Goal: Complete application form: Complete application form

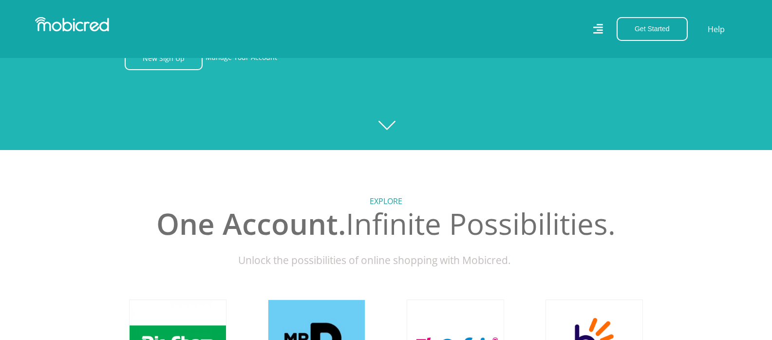
scroll to position [244, 0]
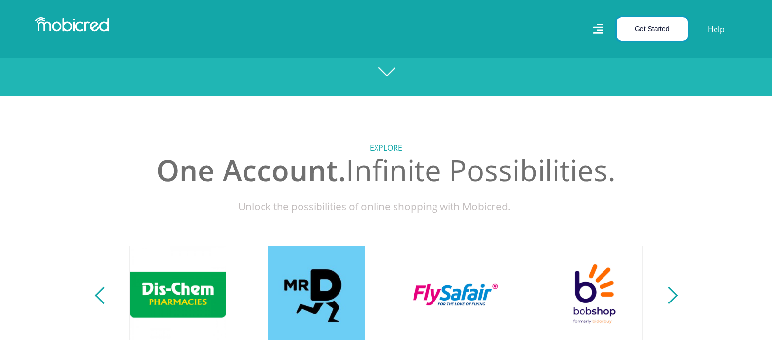
click at [663, 36] on button "Get Started" at bounding box center [652, 29] width 71 height 24
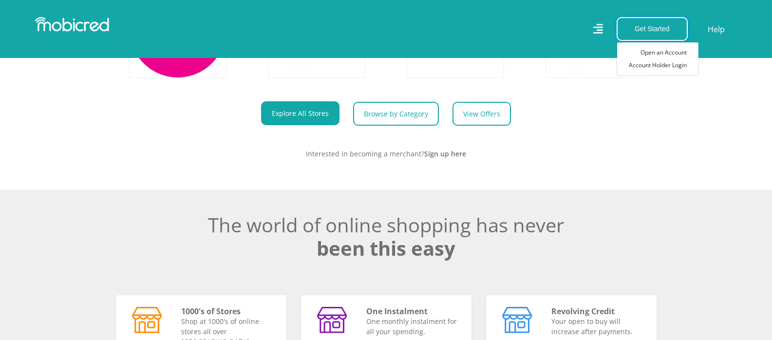
scroll to position [438, 0]
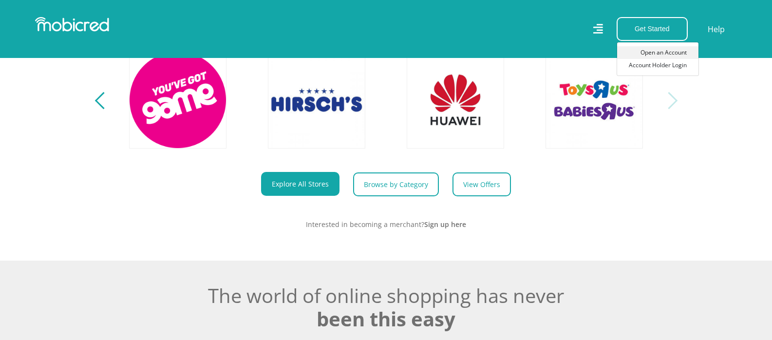
click at [665, 51] on link "Open an Account" at bounding box center [657, 52] width 81 height 13
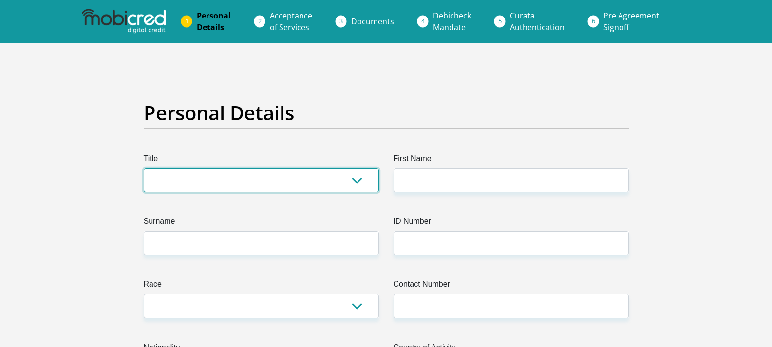
click at [190, 181] on select "Mr Ms Mrs Dr [PERSON_NAME]" at bounding box center [261, 181] width 235 height 24
select select "Mr"
click at [144, 169] on select "Mr Ms Mrs Dr [PERSON_NAME]" at bounding box center [261, 181] width 235 height 24
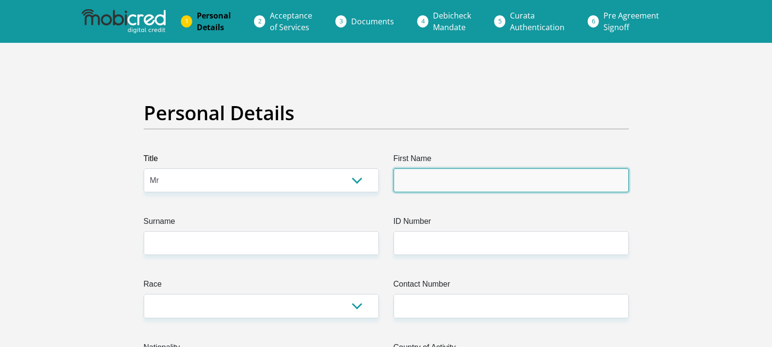
click at [474, 176] on input "First Name" at bounding box center [511, 181] width 235 height 24
type input "Colin"
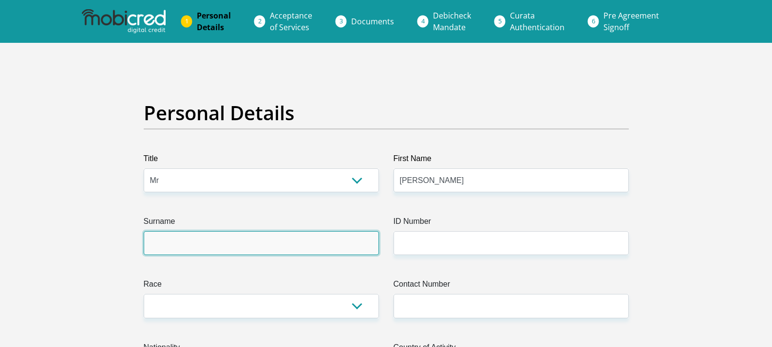
click at [252, 242] on input "Surname" at bounding box center [261, 243] width 235 height 24
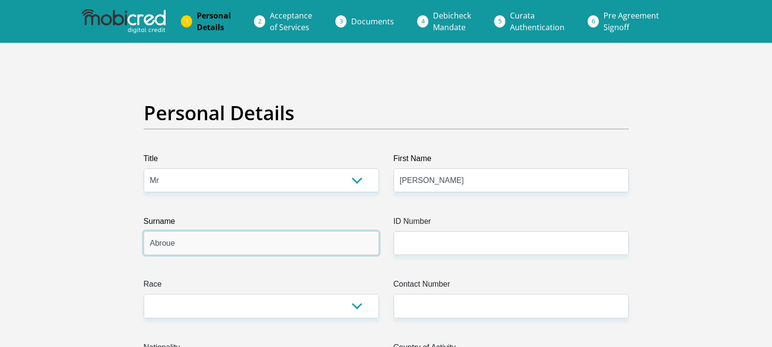
type input "Abroue"
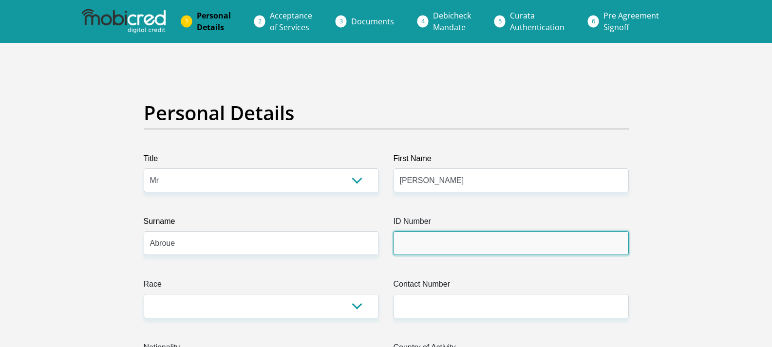
click at [417, 250] on input "ID Number" at bounding box center [511, 243] width 235 height 24
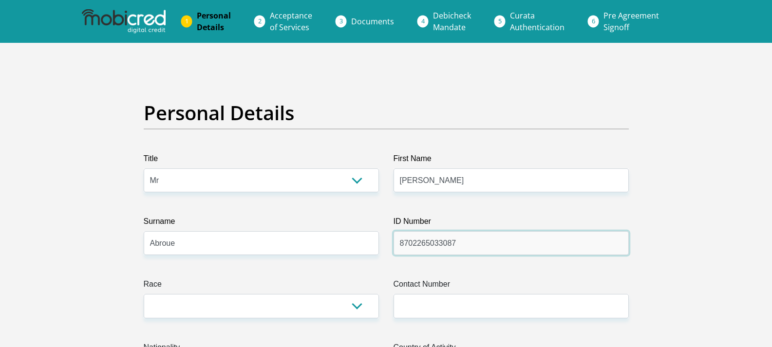
type input "8702265033087"
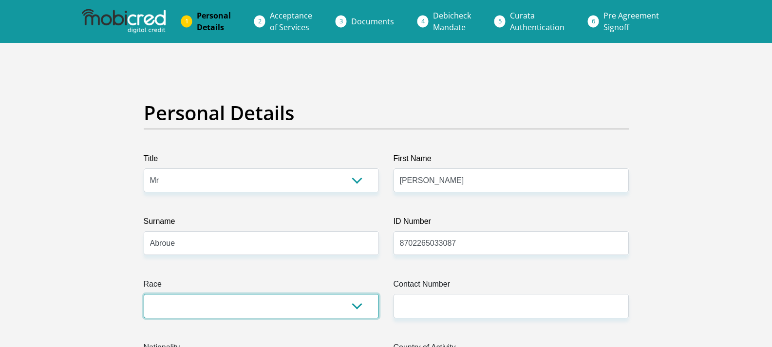
click at [235, 305] on select "Black Coloured Indian White Other" at bounding box center [261, 306] width 235 height 24
select select "4"
click at [144, 294] on select "Black Coloured Indian White Other" at bounding box center [261, 306] width 235 height 24
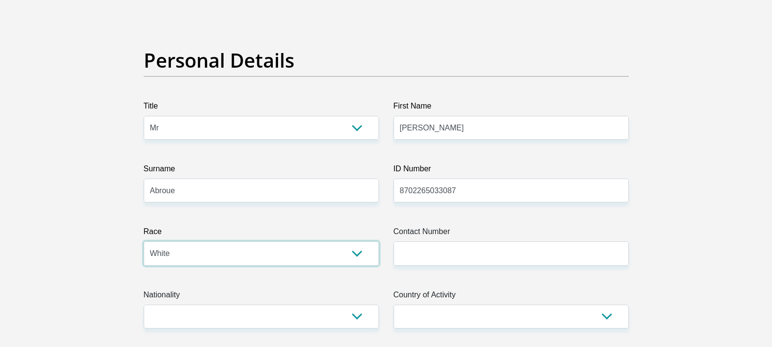
scroll to position [97, 0]
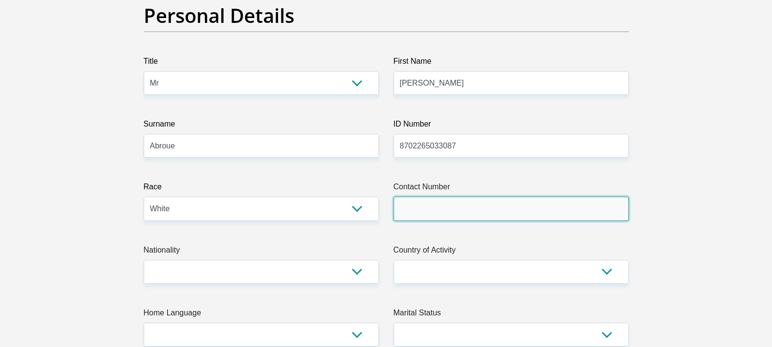
click at [437, 209] on input "Contact Number" at bounding box center [511, 209] width 235 height 24
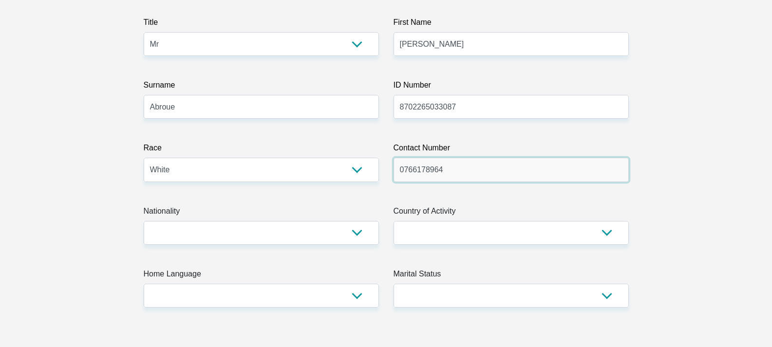
scroll to position [244, 0]
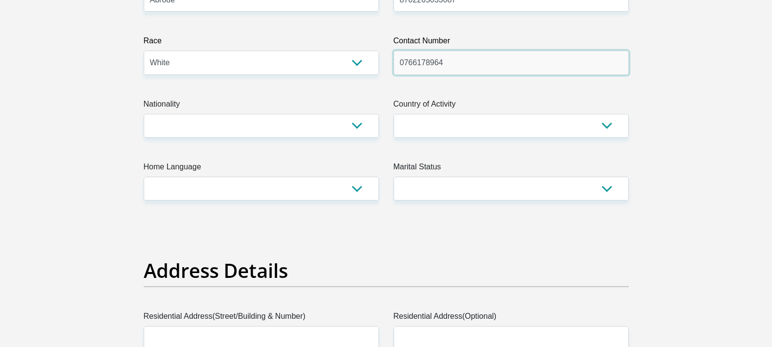
type input "0766178964"
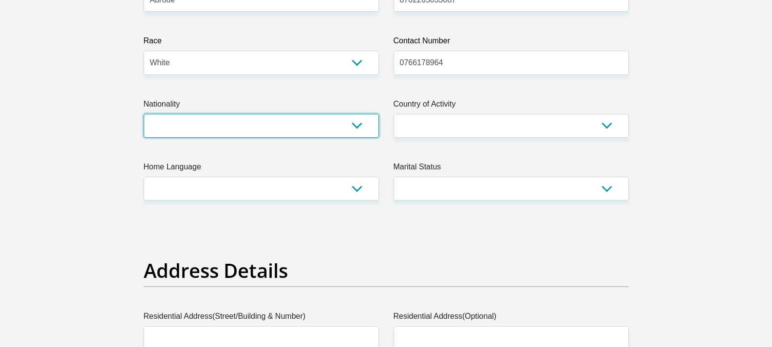
click at [246, 132] on select "South Africa Afghanistan Aland Islands Albania Algeria America Samoa American V…" at bounding box center [261, 126] width 235 height 24
click at [144, 114] on select "South Africa Afghanistan Aland Islands Albania Algeria America Samoa American V…" at bounding box center [261, 126] width 235 height 24
click at [197, 119] on select "South Africa Afghanistan Aland Islands Albania Algeria America Samoa American V…" at bounding box center [261, 126] width 235 height 24
select select "ZAF"
click at [144, 114] on select "South Africa Afghanistan Aland Islands Albania Algeria America Samoa American V…" at bounding box center [261, 126] width 235 height 24
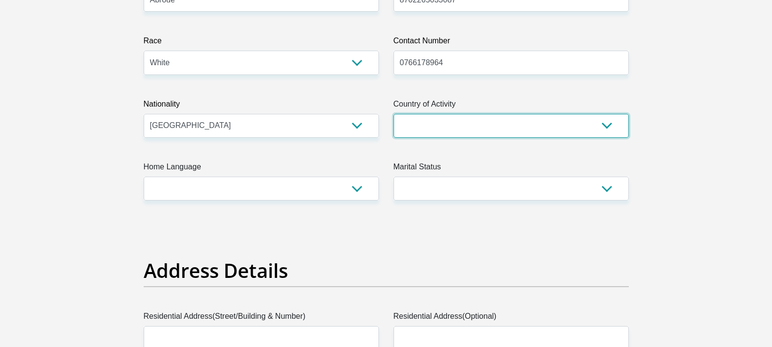
click at [481, 120] on select "South Africa Afghanistan Aland Islands Albania Algeria America Samoa American V…" at bounding box center [511, 126] width 235 height 24
select select "ZAF"
click at [394, 114] on select "South Africa Afghanistan Aland Islands Albania Algeria America Samoa American V…" at bounding box center [511, 126] width 235 height 24
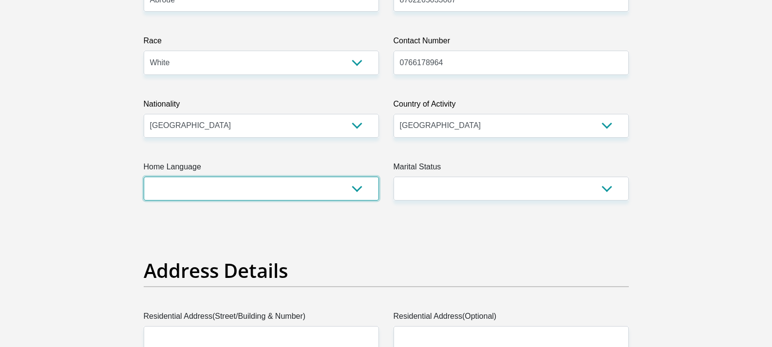
click at [249, 198] on select "Afrikaans English Sepedi South Ndebele Southern Sotho Swati Tsonga Tswana Venda…" at bounding box center [261, 189] width 235 height 24
select select "eng"
click at [144, 177] on select "Afrikaans English Sepedi South Ndebele Southern Sotho Swati Tsonga Tswana Venda…" at bounding box center [261, 189] width 235 height 24
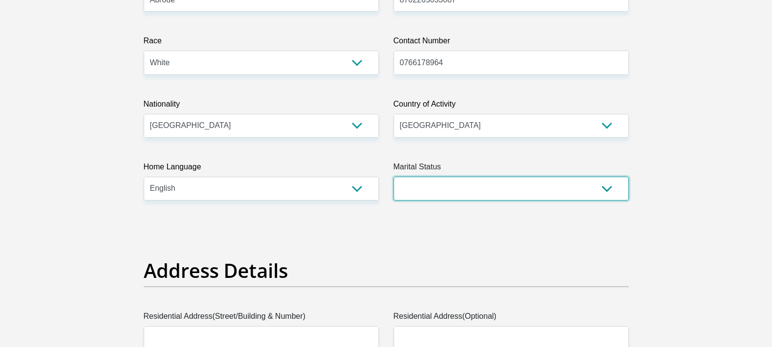
click at [452, 191] on select "Married ANC Single Divorced Widowed Married COP or Customary Law" at bounding box center [511, 189] width 235 height 24
select select "2"
click at [394, 177] on select "Married ANC Single Divorced Widowed Married COP or Customary Law" at bounding box center [511, 189] width 235 height 24
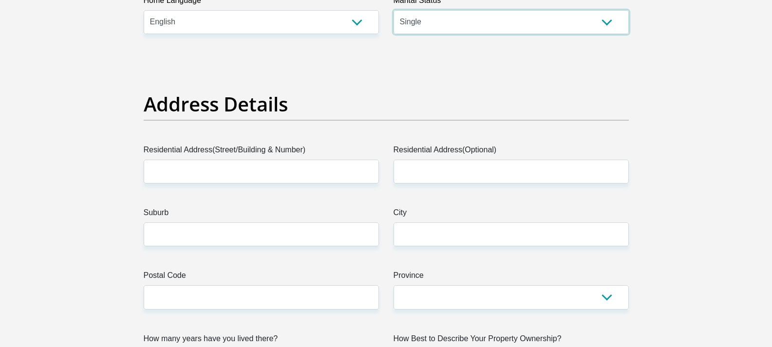
scroll to position [438, 0]
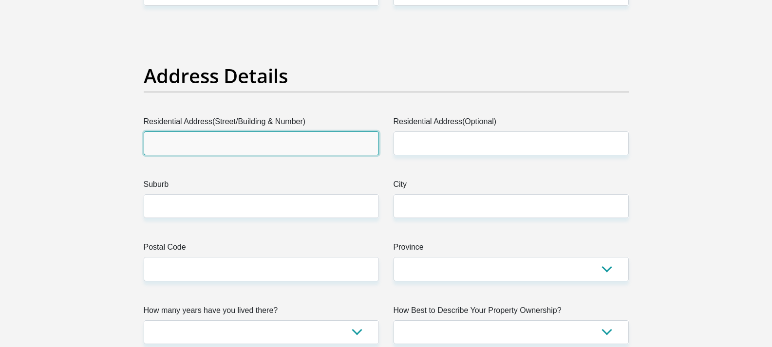
click at [279, 151] on input "Residential Address(Street/Building & Number)" at bounding box center [261, 144] width 235 height 24
type input "16 Annandale Drive Richwood"
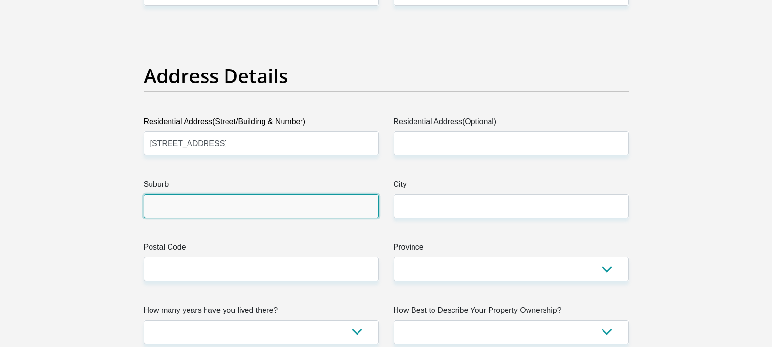
click at [174, 208] on input "Suburb" at bounding box center [261, 206] width 235 height 24
click at [221, 208] on input "Suburb" at bounding box center [261, 206] width 235 height 24
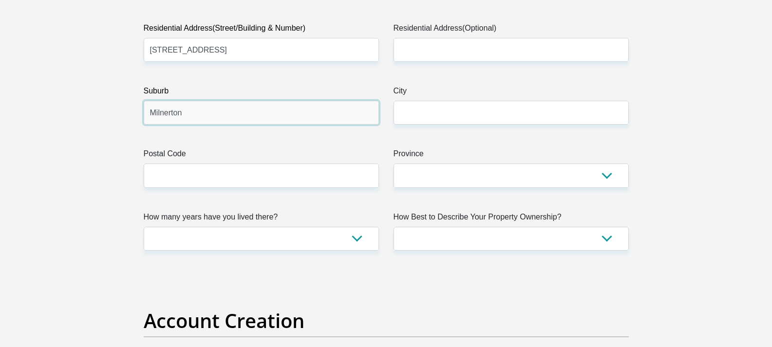
scroll to position [536, 0]
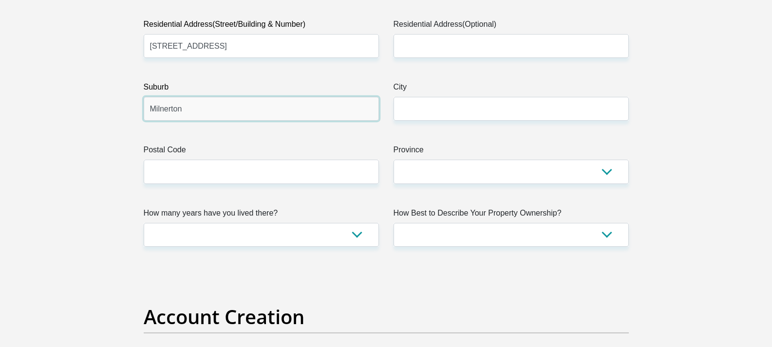
type input "Milnerton"
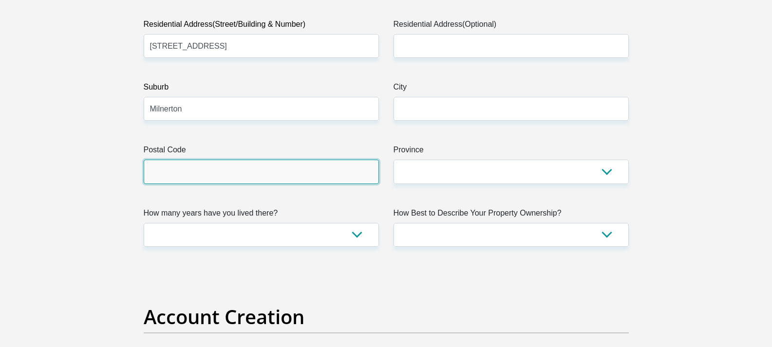
click at [242, 171] on input "Postal Code" at bounding box center [261, 172] width 235 height 24
type input "7441"
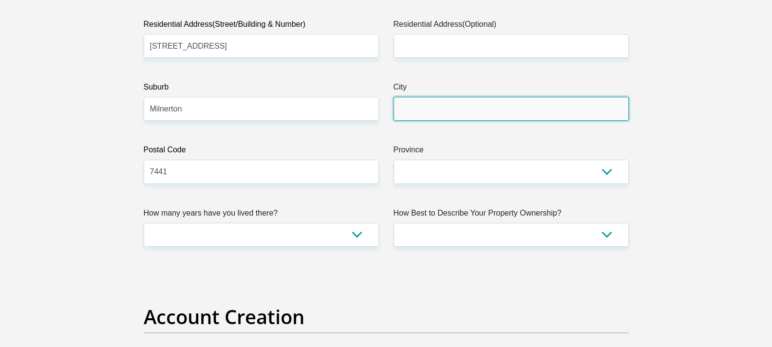
click at [477, 98] on input "City" at bounding box center [511, 109] width 235 height 24
type input "Cape Town"
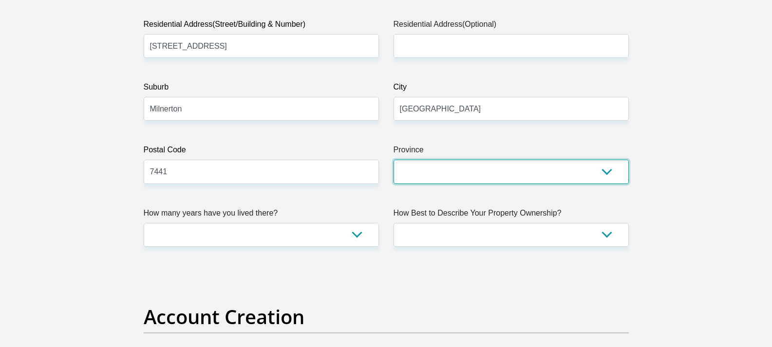
click at [425, 171] on select "Eastern Cape Free State Gauteng KwaZulu-Natal Limpopo Mpumalanga Northern Cape …" at bounding box center [511, 172] width 235 height 24
select select "Western Cape"
click at [394, 160] on select "Eastern Cape Free State Gauteng KwaZulu-Natal Limpopo Mpumalanga Northern Cape …" at bounding box center [511, 172] width 235 height 24
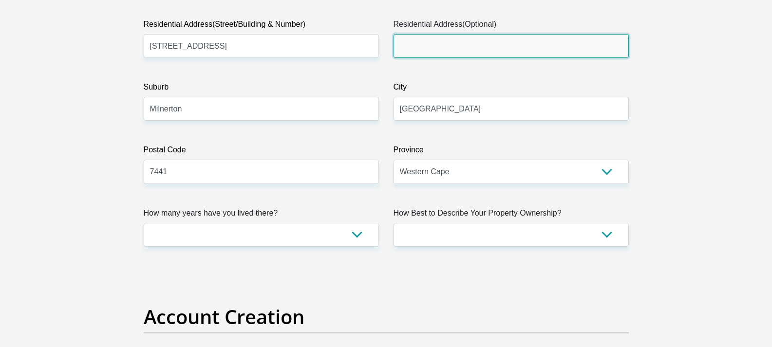
click at [428, 43] on input "Residential Address(Optional)" at bounding box center [511, 46] width 235 height 24
type input "2 Montague Dr Montague Gardens"
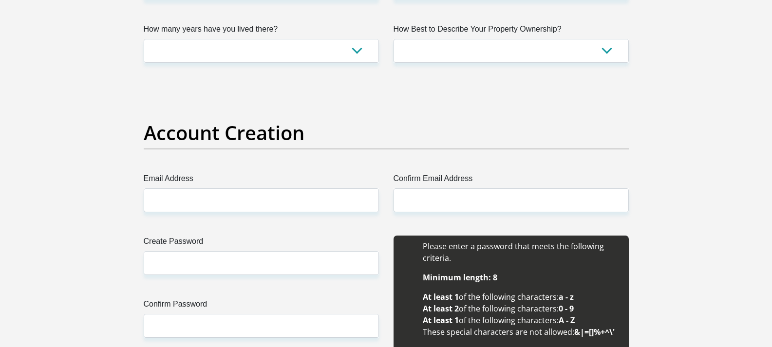
scroll to position [779, 0]
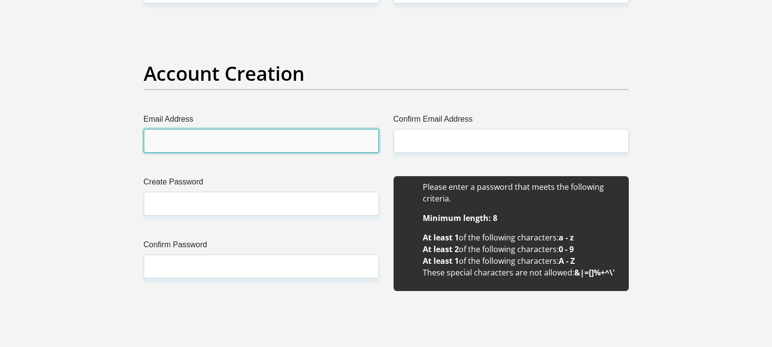
click at [228, 141] on input "Email Address" at bounding box center [261, 141] width 235 height 24
type input "parallax1987@gmail.com"
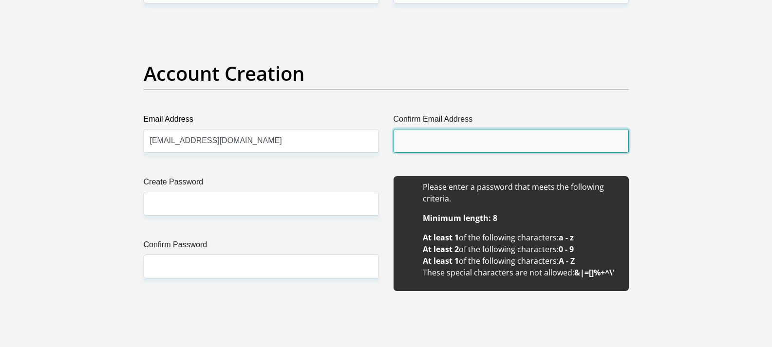
click at [420, 148] on input "Confirm Email Address" at bounding box center [511, 141] width 235 height 24
type input "P"
type input "parallax1987@gmail.com"
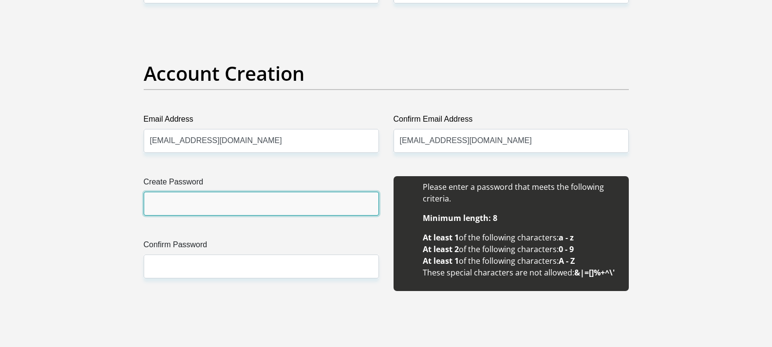
click at [199, 198] on input "Create Password" at bounding box center [261, 204] width 235 height 24
type input "Parallax1987"
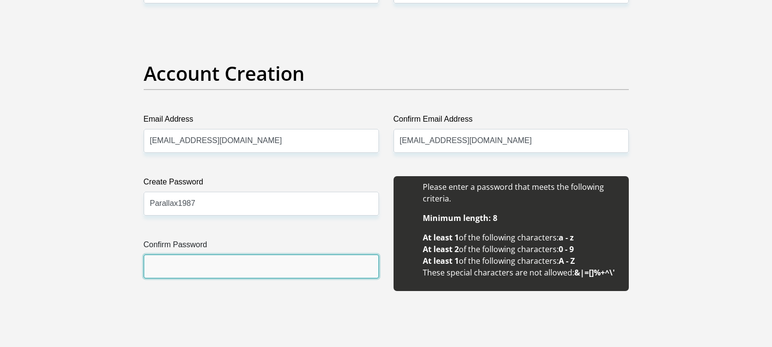
click at [195, 264] on input "Confirm Password" at bounding box center [261, 267] width 235 height 24
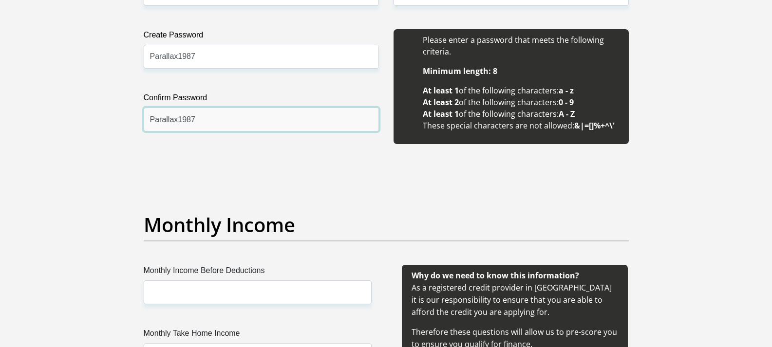
scroll to position [974, 0]
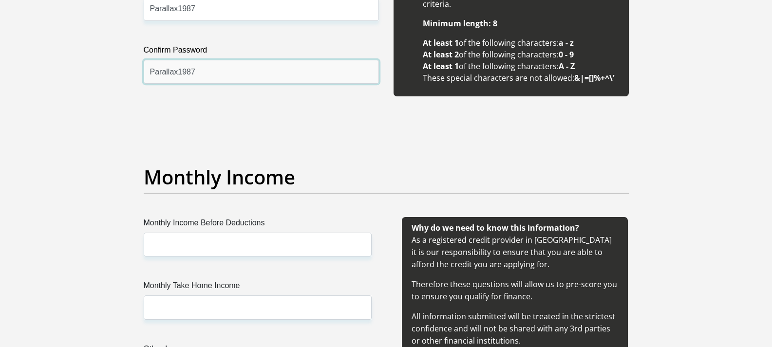
type input "Parallax1987"
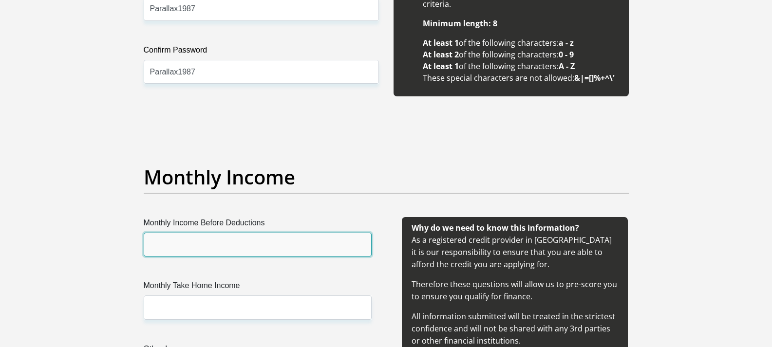
click at [246, 247] on input "Monthly Income Before Deductions" at bounding box center [258, 245] width 228 height 24
type input "12000"
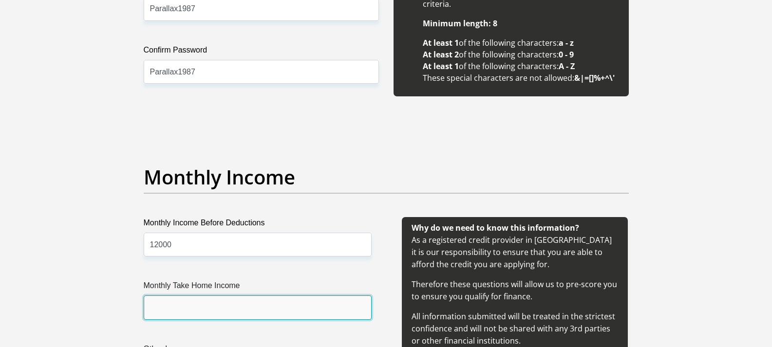
click at [193, 306] on input "Monthly Take Home Income" at bounding box center [258, 308] width 228 height 24
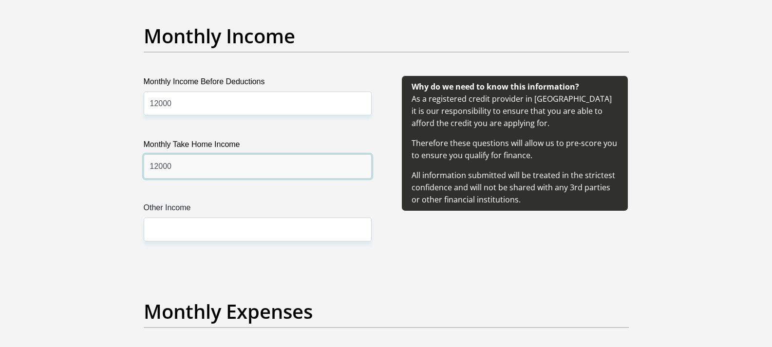
scroll to position [1120, 0]
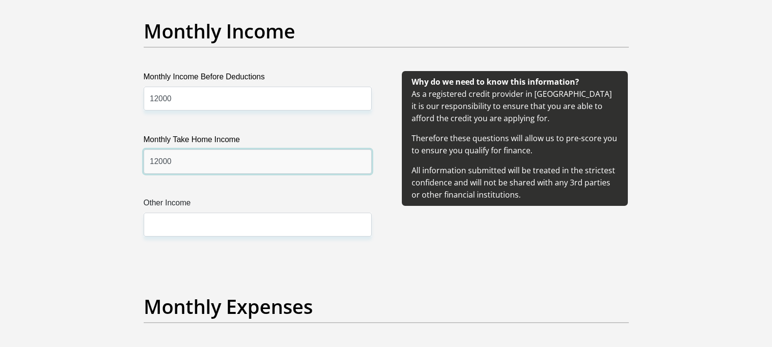
type input "12000"
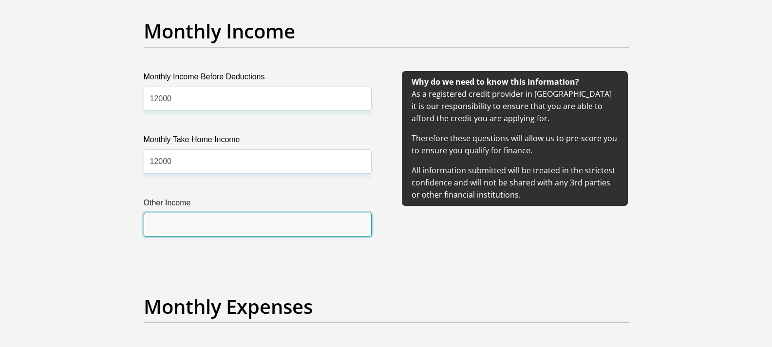
click at [196, 232] on input "Other Income" at bounding box center [258, 225] width 228 height 24
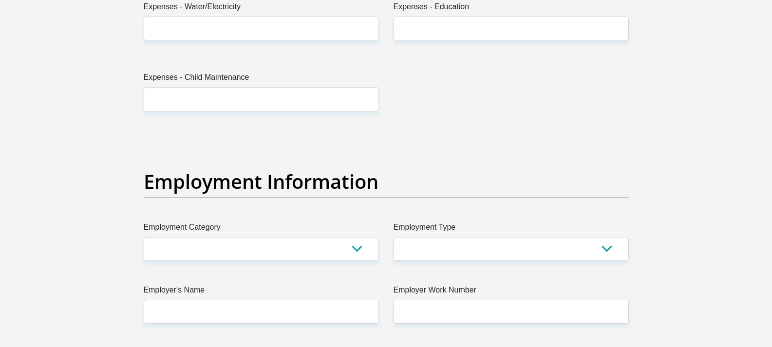
scroll to position [1364, 0]
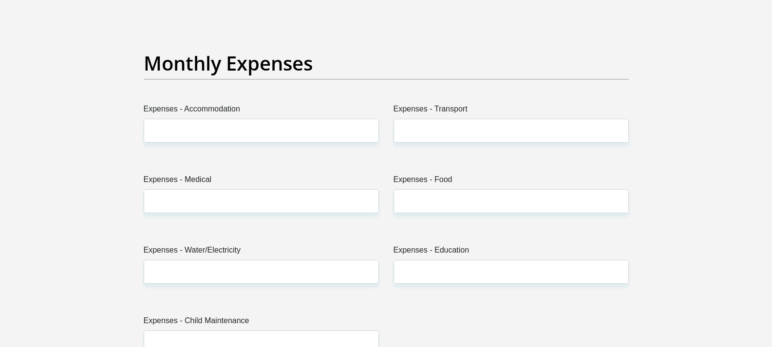
type input "7000"
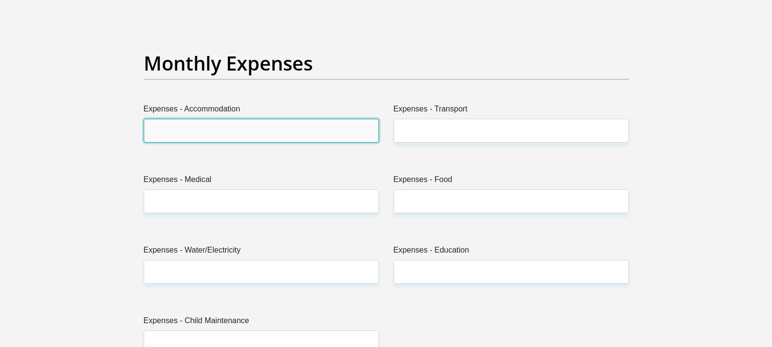
click at [191, 130] on input "Expenses - Accommodation" at bounding box center [261, 131] width 235 height 24
type input "100"
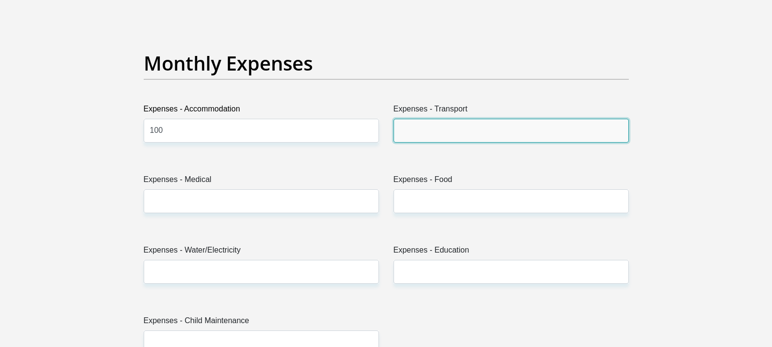
click at [416, 128] on input "Expenses - Transport" at bounding box center [511, 131] width 235 height 24
type input "100"
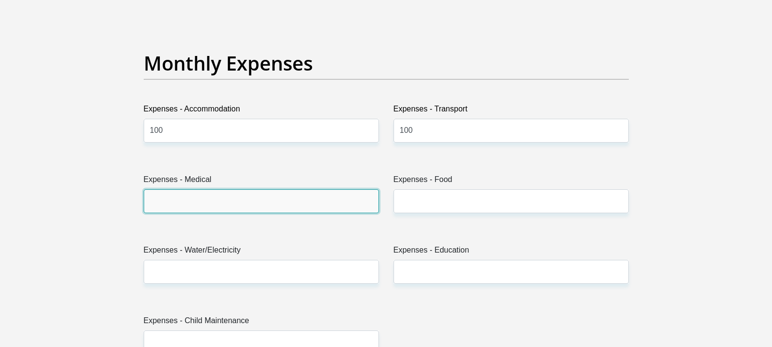
click at [267, 199] on input "Expenses - Medical" at bounding box center [261, 201] width 235 height 24
type input "100"
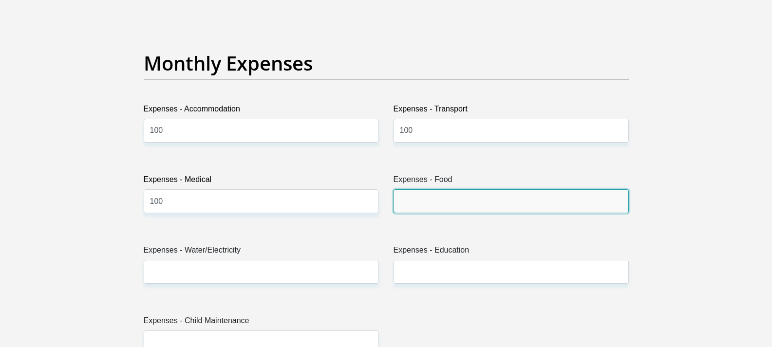
click at [500, 196] on input "Expenses - Food" at bounding box center [511, 201] width 235 height 24
type input "100"
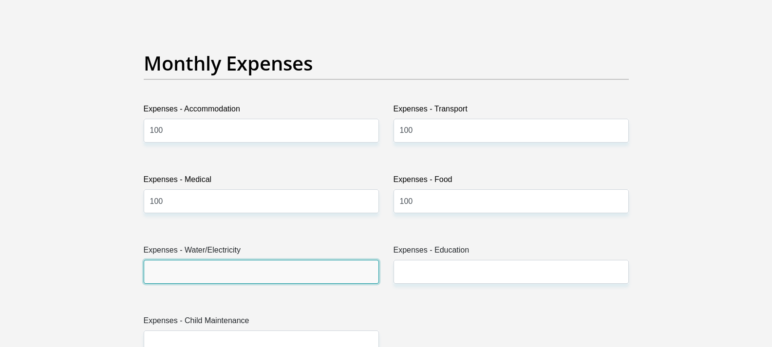
click at [239, 280] on input "Expenses - Water/Electricity" at bounding box center [261, 272] width 235 height 24
type input "100"
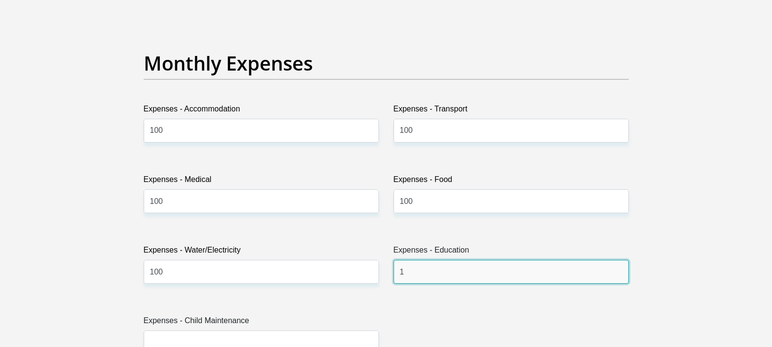
click at [426, 266] on input "1" at bounding box center [511, 272] width 235 height 24
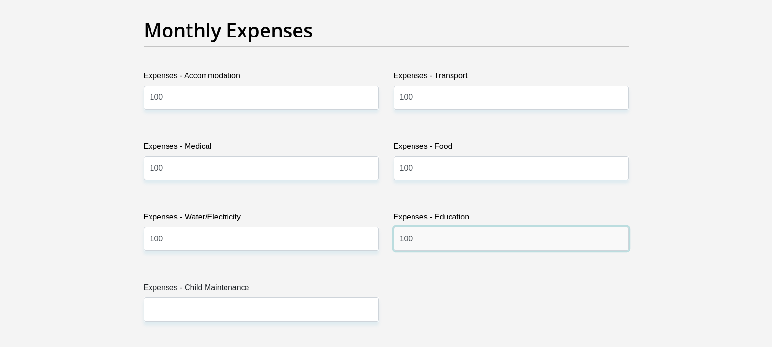
scroll to position [1510, 0]
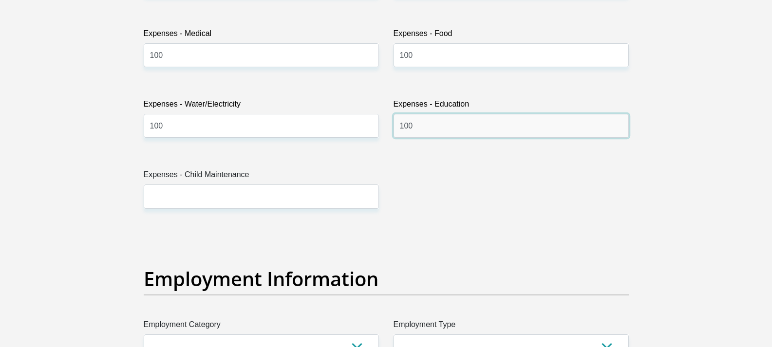
type input "100"
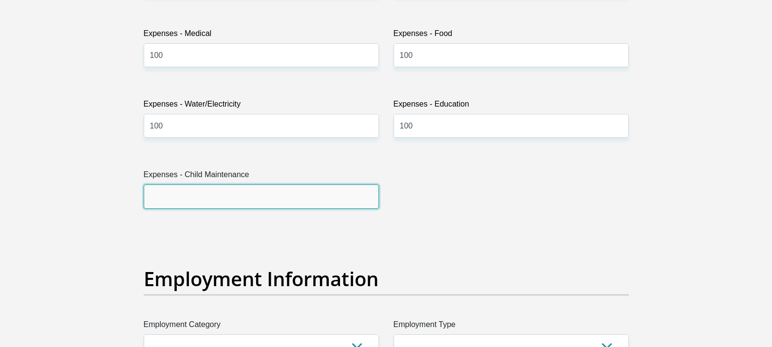
click at [173, 192] on input "Expenses - Child Maintenance" at bounding box center [261, 197] width 235 height 24
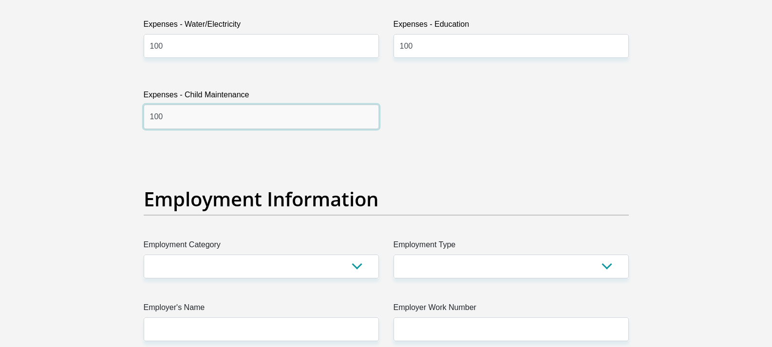
scroll to position [1607, 0]
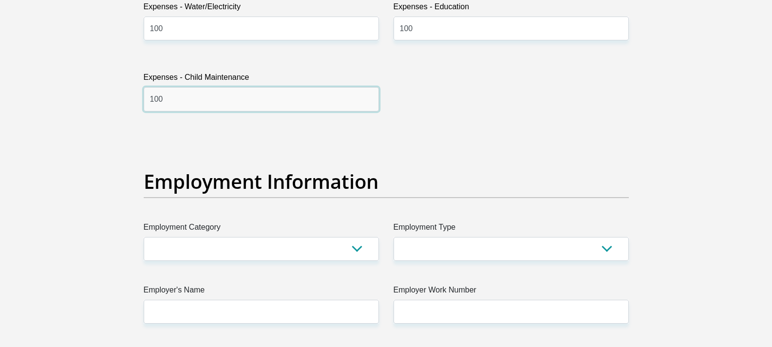
type input "100"
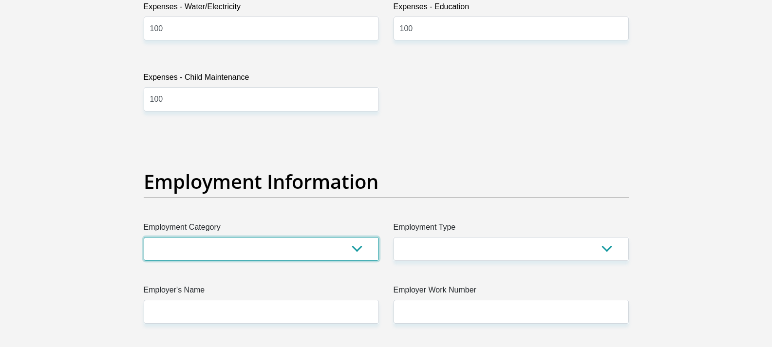
click at [341, 240] on select "AGRICULTURE ALCOHOL & TOBACCO CONSTRUCTION MATERIALS METALLURGY EQUIPMENT FOR R…" at bounding box center [261, 249] width 235 height 24
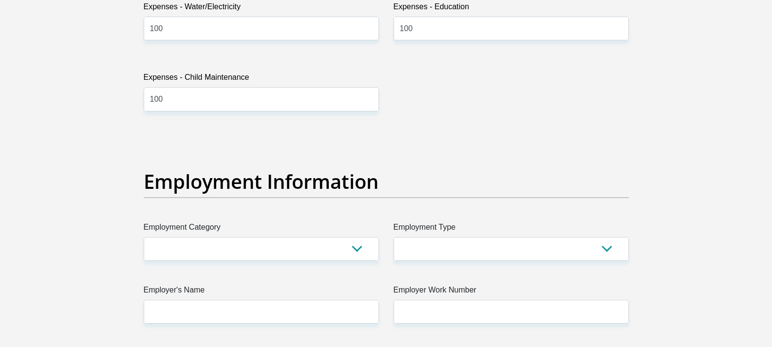
click at [48, 119] on section "Personal Details Title Mr Ms Mrs Dr Other First Name Colin Surname Abroue ID Nu…" at bounding box center [386, 133] width 772 height 3395
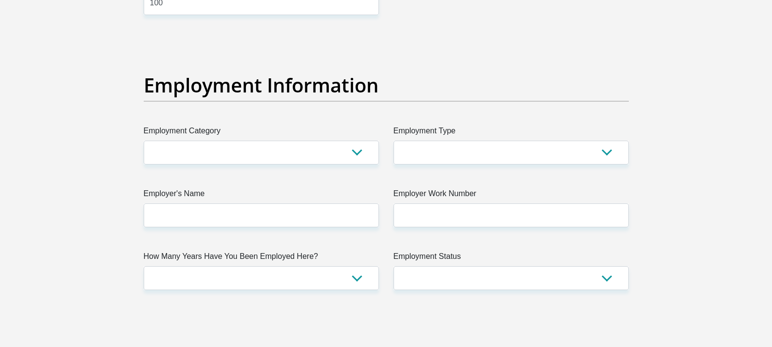
scroll to position [1705, 0]
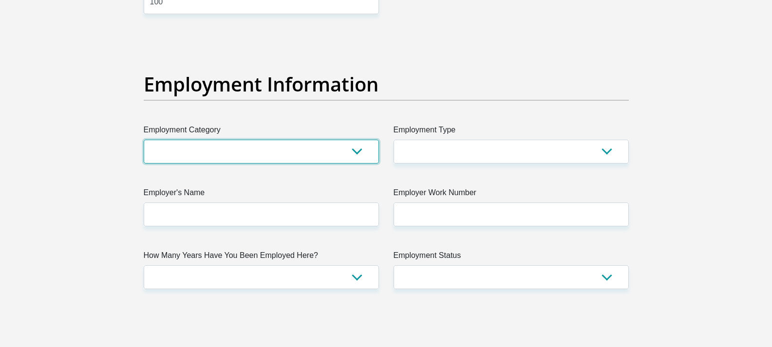
click at [219, 151] on select "AGRICULTURE ALCOHOL & TOBACCO CONSTRUCTION MATERIALS METALLURGY EQUIPMENT FOR R…" at bounding box center [261, 152] width 235 height 24
select select "53"
click at [144, 140] on select "AGRICULTURE ALCOHOL & TOBACCO CONSTRUCTION MATERIALS METALLURGY EQUIPMENT FOR R…" at bounding box center [261, 152] width 235 height 24
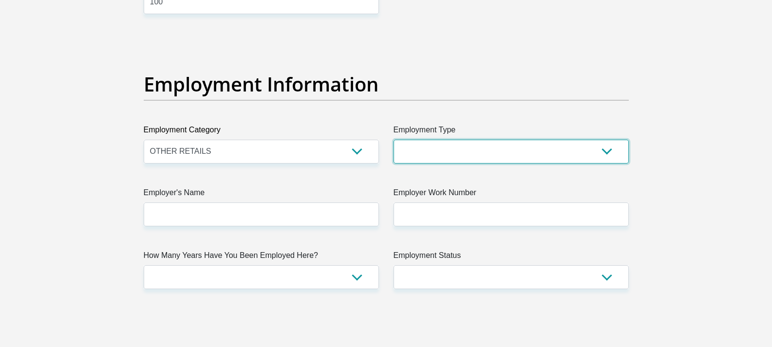
click at [437, 153] on select "College/Lecturer Craft Seller Creative Driver Executive Farmer Forces - Non Com…" at bounding box center [511, 152] width 235 height 24
click at [394, 140] on select "College/Lecturer Craft Seller Creative Driver Executive Farmer Forces - Non Com…" at bounding box center [511, 152] width 235 height 24
click at [448, 158] on select "College/Lecturer Craft Seller Creative Driver Executive Farmer Forces - Non Com…" at bounding box center [511, 152] width 235 height 24
select select "Sales"
click at [394, 140] on select "College/Lecturer Craft Seller Creative Driver Executive Farmer Forces - Non Com…" at bounding box center [511, 152] width 235 height 24
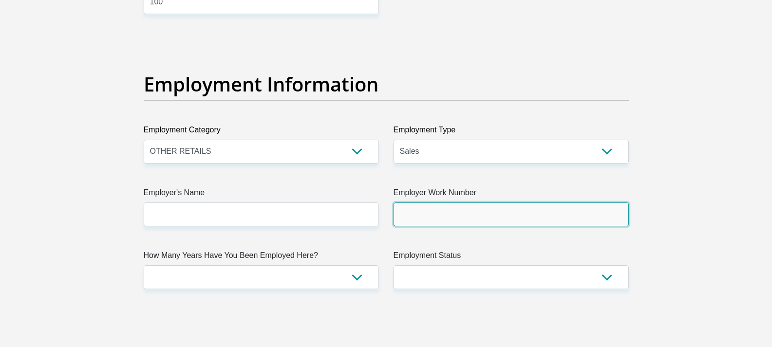
click at [438, 210] on input "Employer Work Number" at bounding box center [511, 215] width 235 height 24
type input "0215523034"
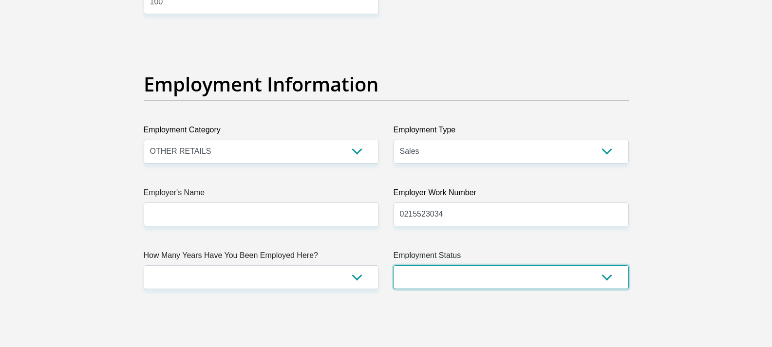
click at [440, 280] on select "Permanent/Full-time Part-time/Casual Contract Worker Self-Employed Housewife Re…" at bounding box center [511, 277] width 235 height 24
select select "1"
click at [394, 265] on select "Permanent/Full-time Part-time/Casual Contract Worker Self-Employed Housewife Re…" at bounding box center [511, 277] width 235 height 24
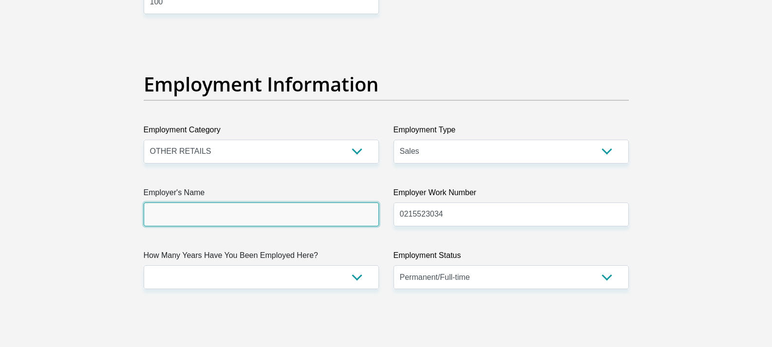
click at [241, 217] on input "Employer's Name" at bounding box center [261, 215] width 235 height 24
type input "kelvin"
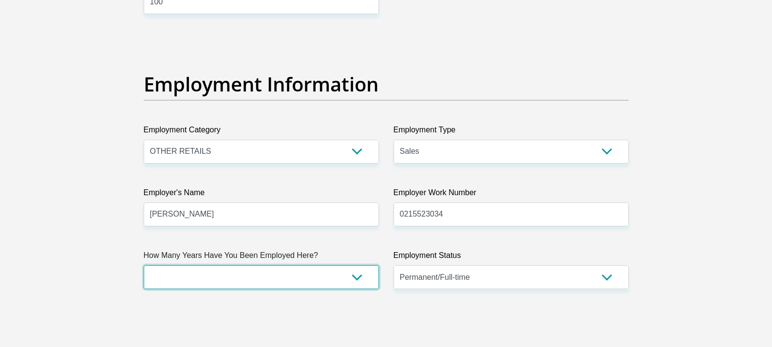
click at [257, 281] on select "less than 1 year 1-3 years 3-5 years 5+ years" at bounding box center [261, 277] width 235 height 24
select select "48"
click at [144, 265] on select "less than 1 year 1-3 years 3-5 years 5+ years" at bounding box center [261, 277] width 235 height 24
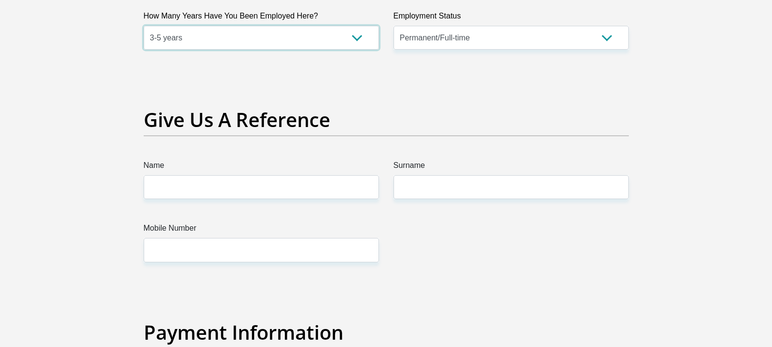
scroll to position [1948, 0]
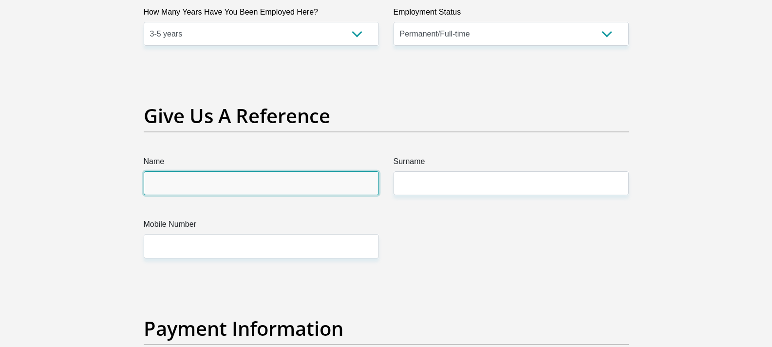
click at [205, 185] on input "Name" at bounding box center [261, 183] width 235 height 24
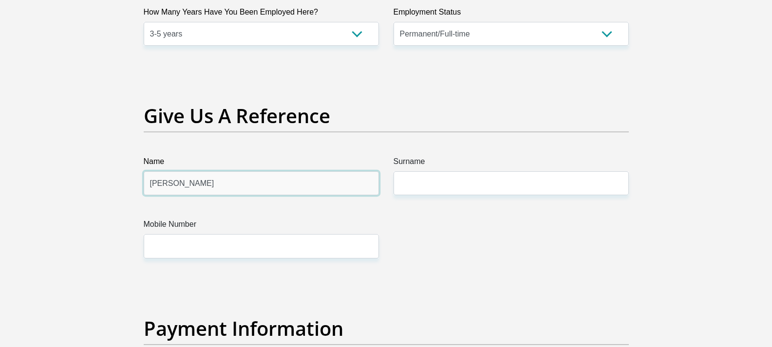
type input "Kelvin"
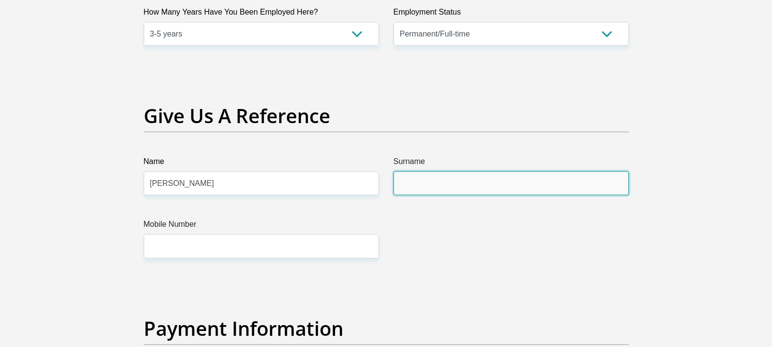
click at [418, 177] on input "Surname" at bounding box center [511, 183] width 235 height 24
click at [449, 177] on input "Surname" at bounding box center [511, 183] width 235 height 24
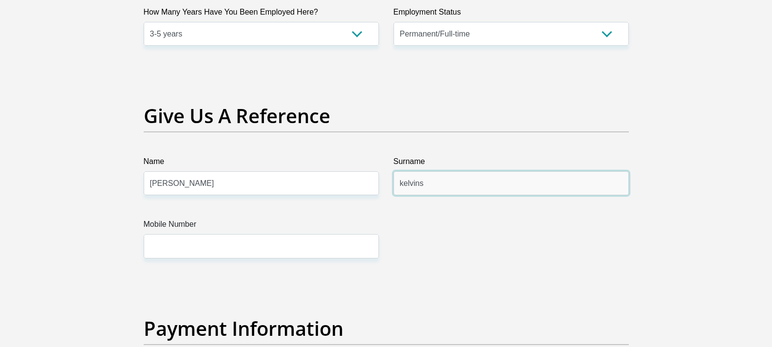
type input "kelvins"
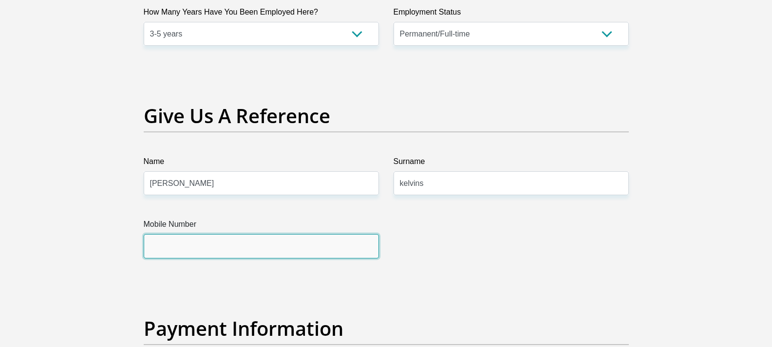
click at [197, 257] on input "Mobile Number" at bounding box center [261, 246] width 235 height 24
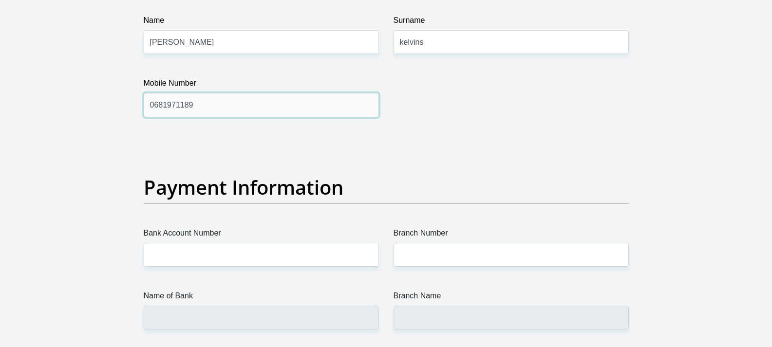
scroll to position [2143, 0]
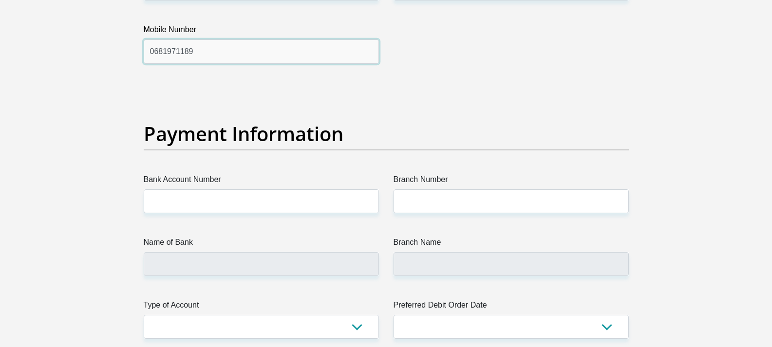
type input "0681971189"
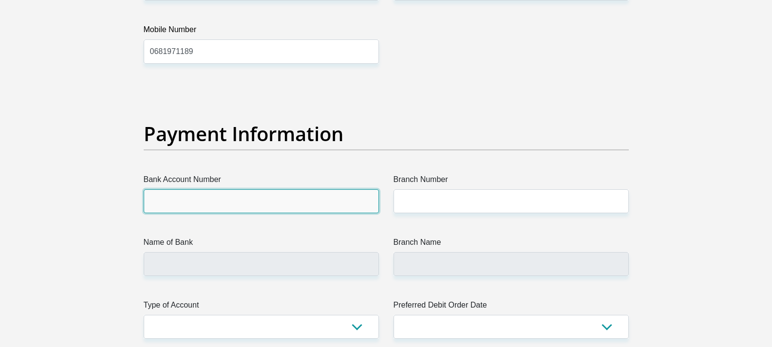
click at [207, 207] on input "Bank Account Number" at bounding box center [261, 201] width 235 height 24
type input "1468230563"
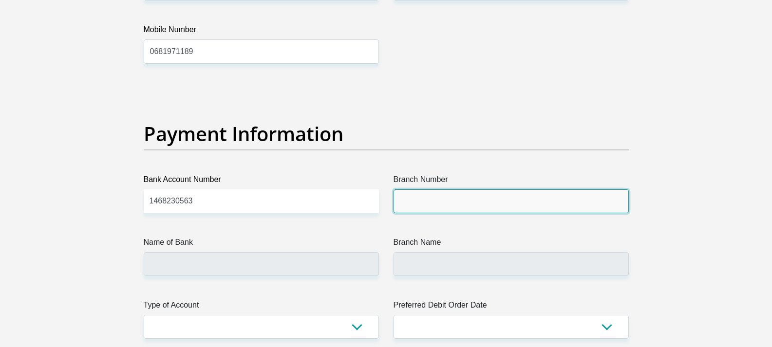
click at [408, 201] on input "Branch Number" at bounding box center [511, 201] width 235 height 24
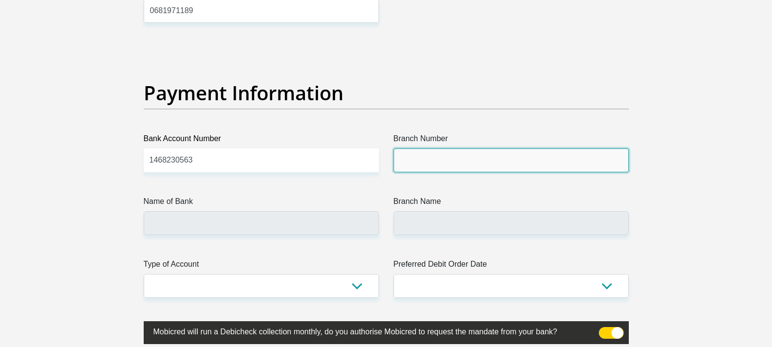
scroll to position [2241, 0]
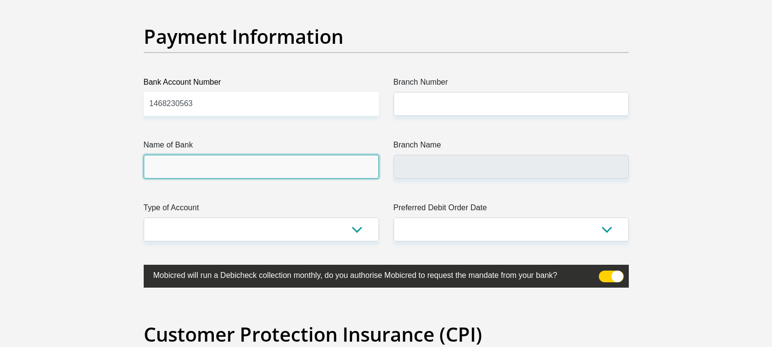
click at [239, 155] on input "Name of Bank" at bounding box center [261, 167] width 235 height 24
click at [237, 163] on input "Name of Bank" at bounding box center [261, 167] width 235 height 24
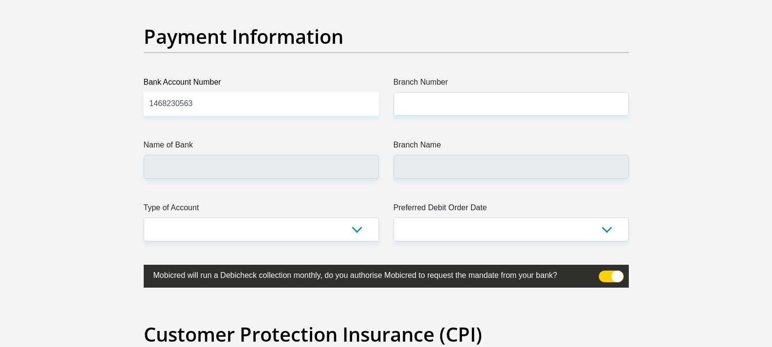
drag, startPoint x: 169, startPoint y: 154, endPoint x: 163, endPoint y: 166, distance: 13.5
click at [167, 156] on div "Name of Bank" at bounding box center [261, 158] width 235 height 39
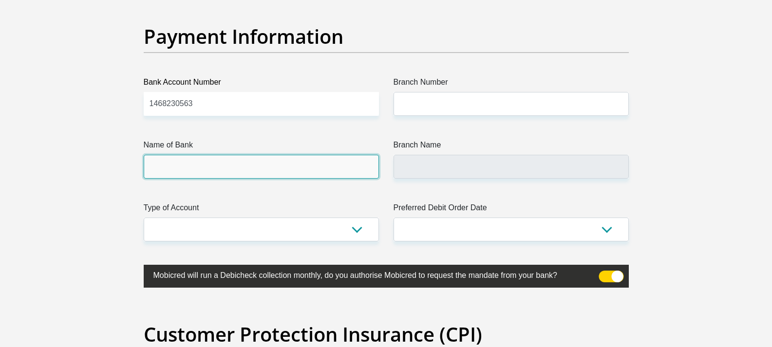
click at [160, 171] on input "Name of Bank" at bounding box center [261, 167] width 235 height 24
click at [170, 171] on input "Name of Bank" at bounding box center [261, 167] width 235 height 24
drag, startPoint x: 170, startPoint y: 170, endPoint x: 205, endPoint y: 167, distance: 35.3
click at [170, 170] on input "Name of Bank" at bounding box center [261, 167] width 235 height 24
drag, startPoint x: 232, startPoint y: 166, endPoint x: 331, endPoint y: 138, distance: 102.2
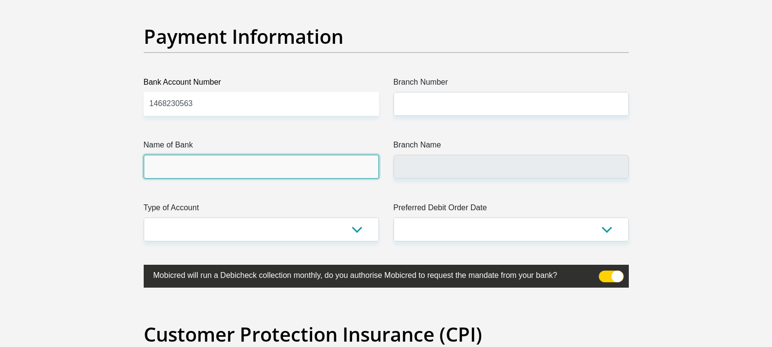
click at [237, 166] on input "Name of Bank" at bounding box center [261, 167] width 235 height 24
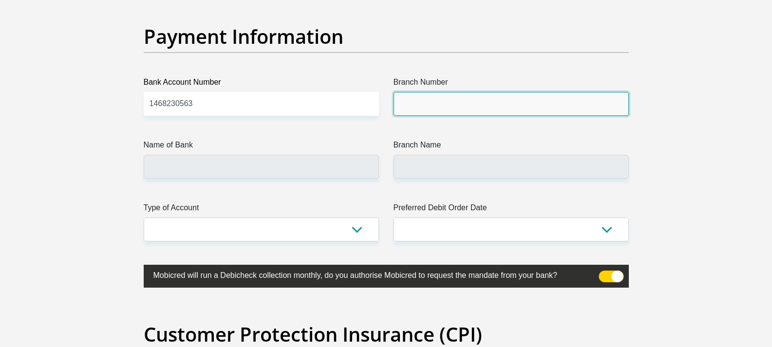
click at [419, 107] on input "Branch Number" at bounding box center [511, 104] width 235 height 24
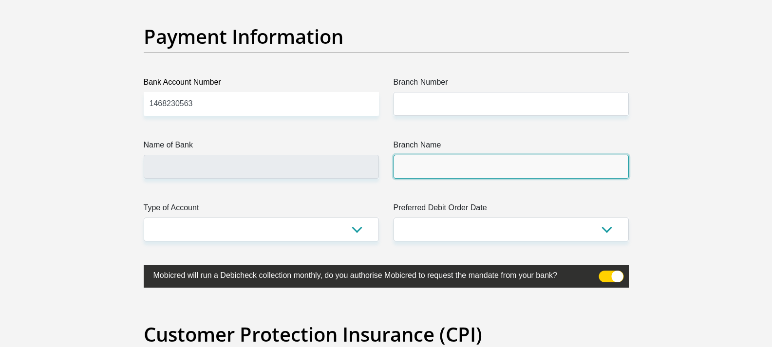
click at [430, 163] on input "Branch Name" at bounding box center [511, 167] width 235 height 24
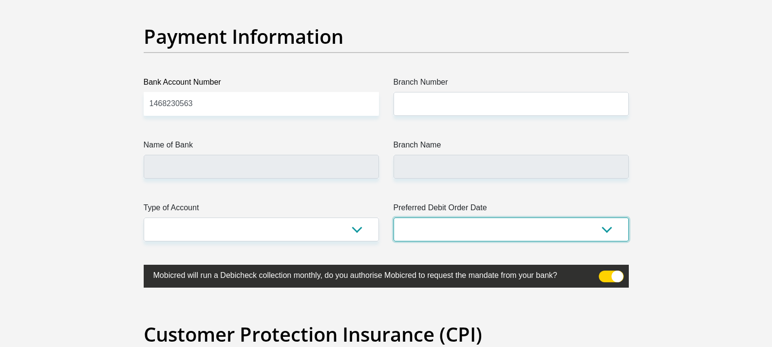
click at [438, 226] on select "1st 2nd 3rd 4th 5th 7th 18th 19th 20th 21st 22nd 23rd 24th 25th 26th 27th 28th …" at bounding box center [511, 230] width 235 height 24
select select "30"
click at [394, 218] on select "1st 2nd 3rd 4th 5th 7th 18th 19th 20th 21st 22nd 23rd 24th 25th 26th 27th 28th …" at bounding box center [511, 230] width 235 height 24
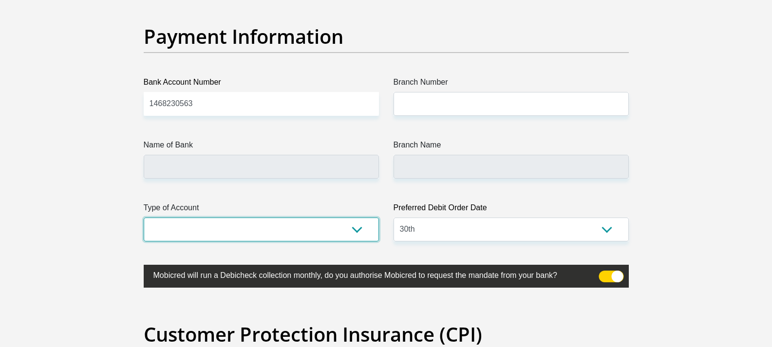
click at [229, 230] on select "Cheque Savings" at bounding box center [261, 230] width 235 height 24
select select "SAV"
click at [144, 218] on select "Cheque Savings" at bounding box center [261, 230] width 235 height 24
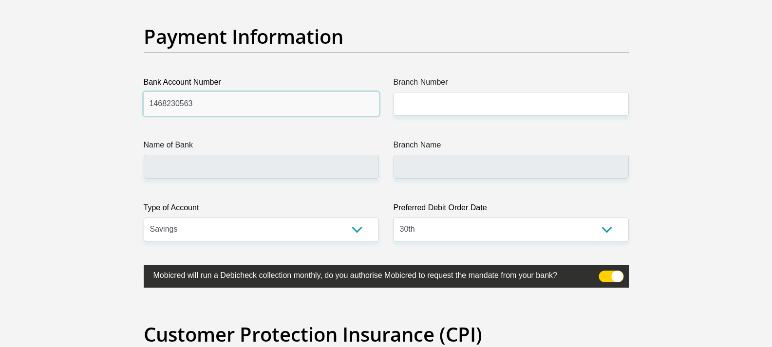
click at [245, 106] on input "1468230563" at bounding box center [261, 104] width 235 height 24
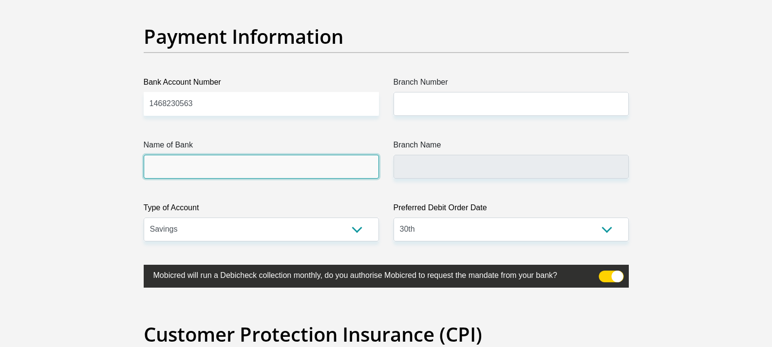
click at [205, 176] on input "Name of Bank" at bounding box center [261, 167] width 235 height 24
click at [211, 166] on input "Name of Bank" at bounding box center [261, 167] width 235 height 24
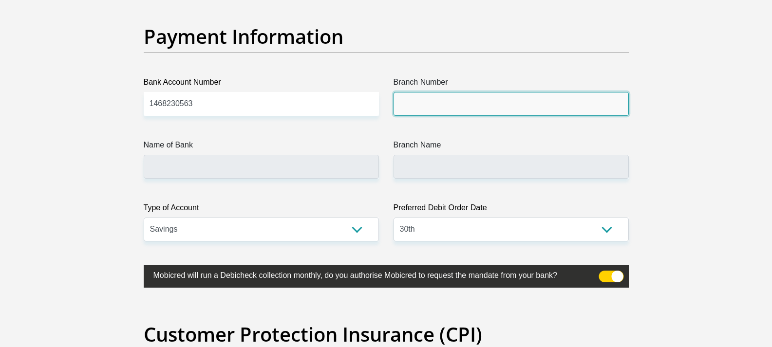
click at [405, 103] on input "Branch Number" at bounding box center [511, 104] width 235 height 24
type input "F"
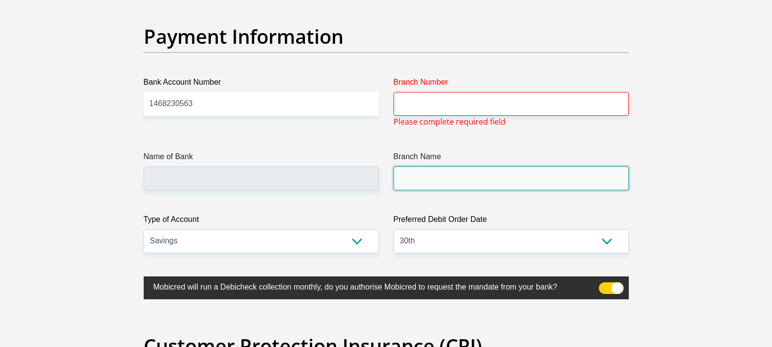
click at [447, 180] on input "Branch Name" at bounding box center [511, 179] width 235 height 24
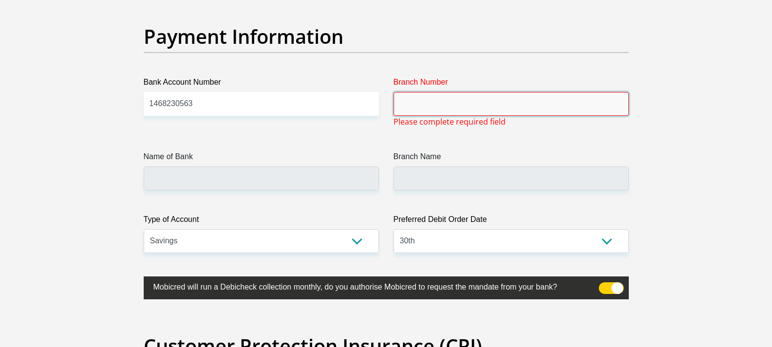
click at [445, 103] on input "Branch Number" at bounding box center [511, 104] width 235 height 24
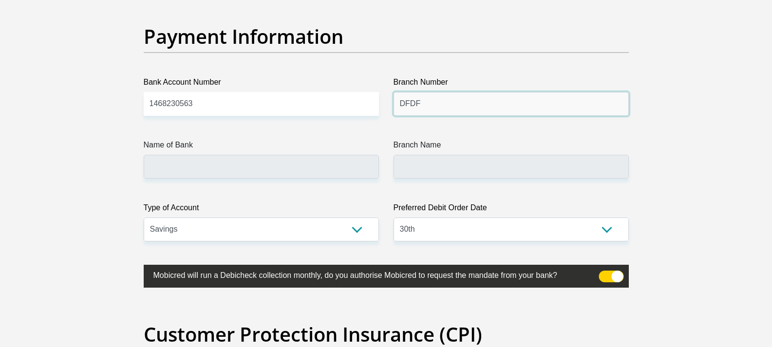
type input "DFDF"
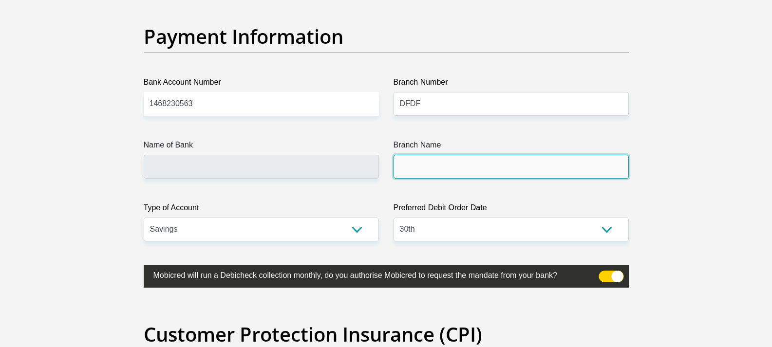
click at [433, 169] on input "Branch Name" at bounding box center [511, 167] width 235 height 24
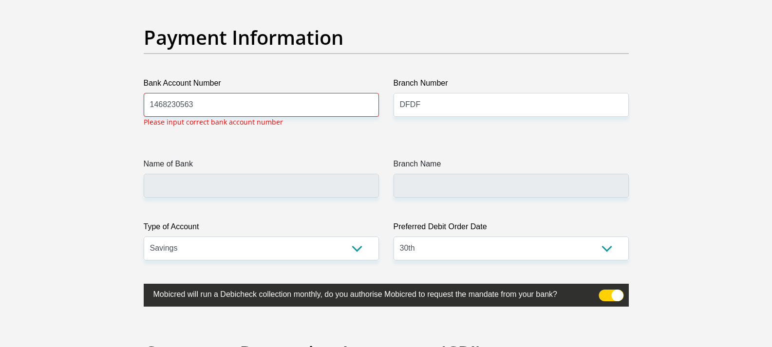
click at [435, 125] on div "Branch Number DFDF" at bounding box center [511, 105] width 250 height 57
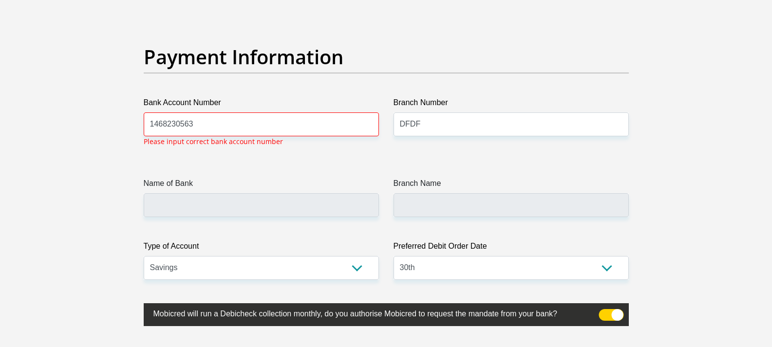
click at [245, 109] on label "Bank Account Number" at bounding box center [261, 105] width 235 height 16
click at [245, 113] on input "1468230563" at bounding box center [261, 125] width 235 height 24
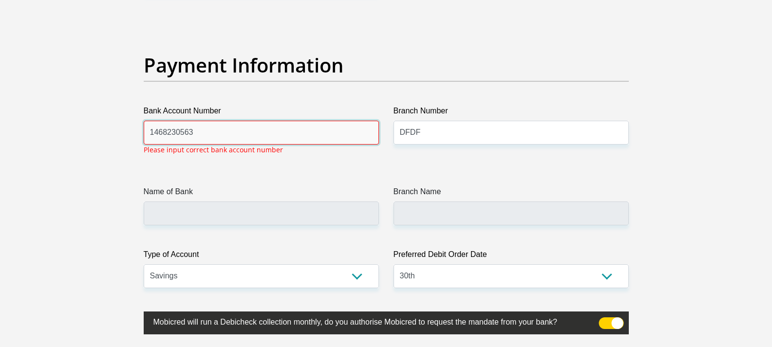
click at [240, 122] on input "1468230563" at bounding box center [261, 133] width 235 height 24
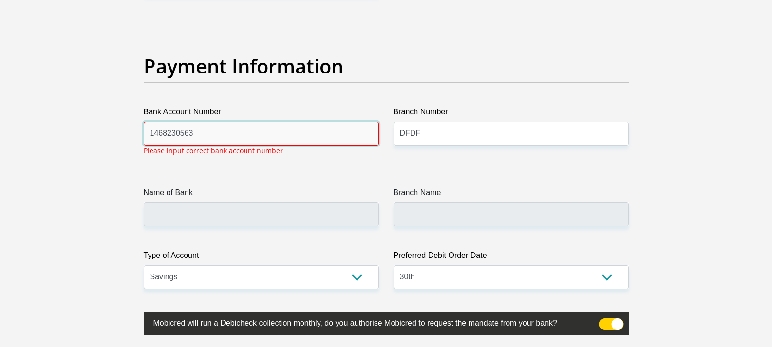
scroll to position [2210, 0]
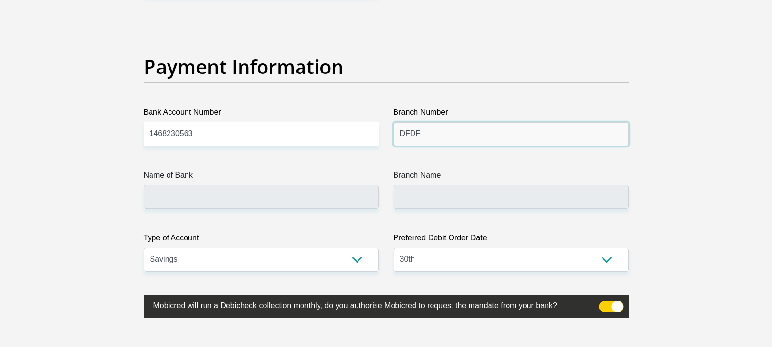
click at [423, 134] on input "DFDF" at bounding box center [511, 134] width 235 height 24
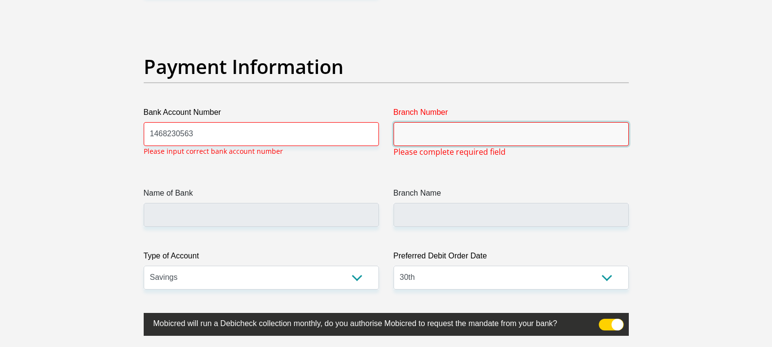
click at [430, 122] on input "Branch Number" at bounding box center [511, 134] width 235 height 24
click at [426, 132] on input "Branch Number" at bounding box center [511, 134] width 235 height 24
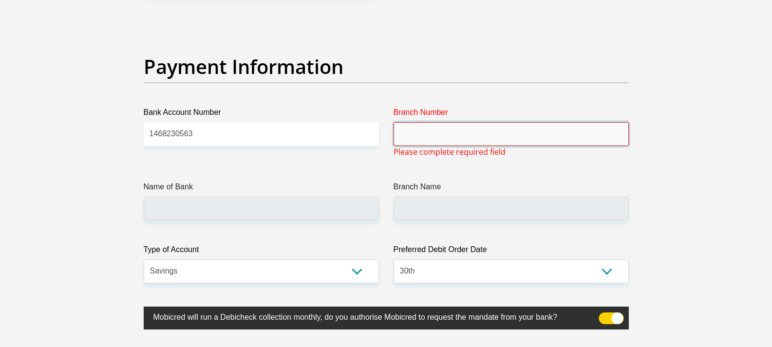
click at [452, 129] on input "Branch Number" at bounding box center [511, 134] width 235 height 24
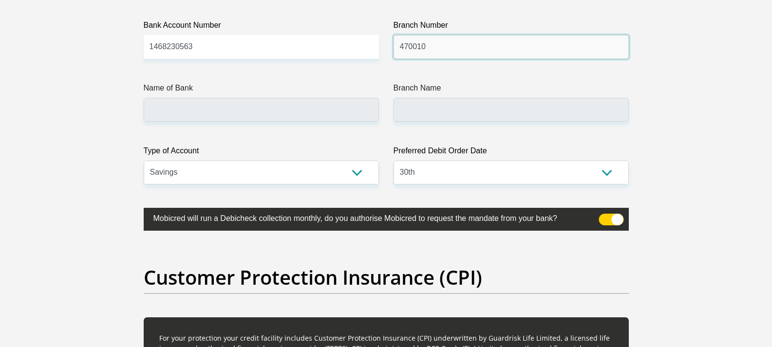
scroll to position [2308, 0]
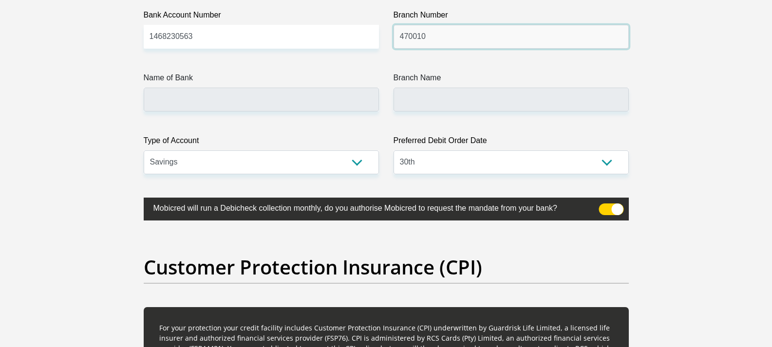
type input "470010"
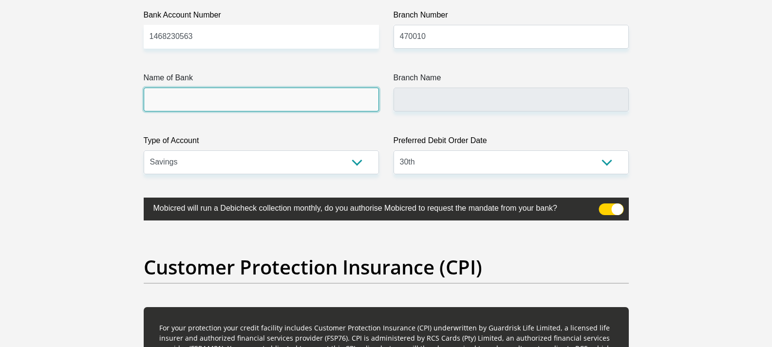
click at [203, 99] on input "Name of Bank" at bounding box center [261, 100] width 235 height 24
type input "CAPITEC BANK LIMITED"
type input "CAPITEC BANK CPC"
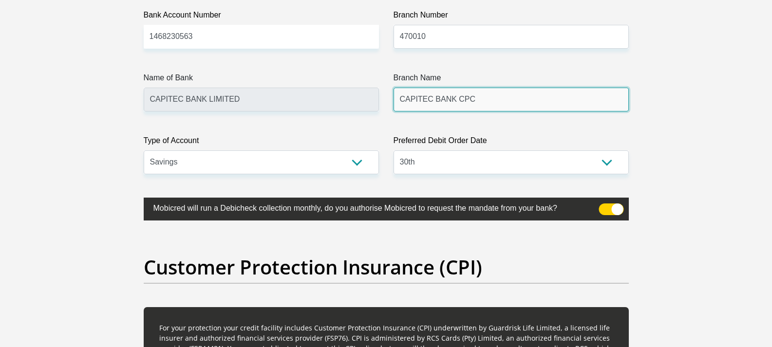
click at [446, 102] on input "CAPITEC BANK CPC" at bounding box center [511, 100] width 235 height 24
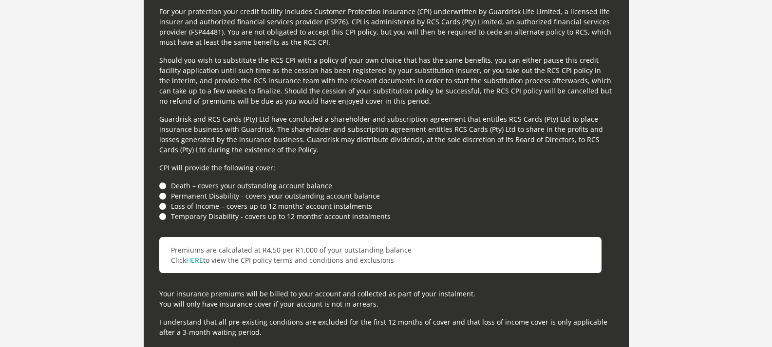
scroll to position [2649, 0]
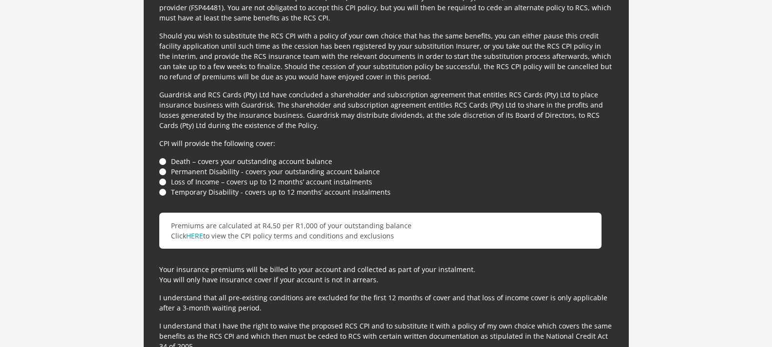
click at [162, 160] on li "Death – covers your outstanding account balance" at bounding box center [386, 161] width 454 height 10
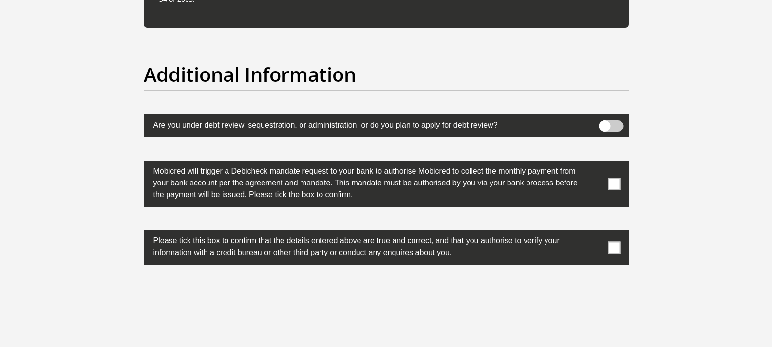
scroll to position [3147, 0]
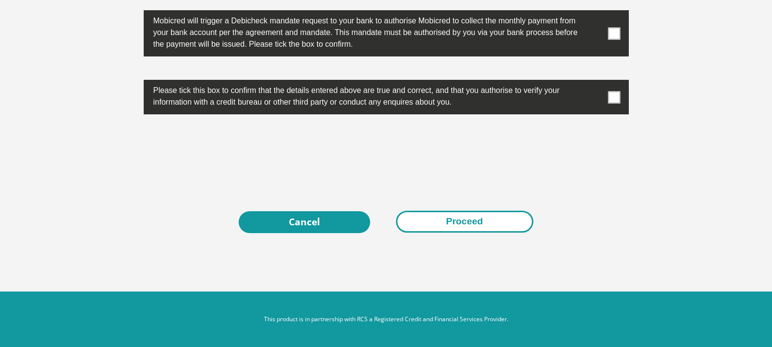
click at [448, 225] on button "Proceed" at bounding box center [464, 222] width 137 height 22
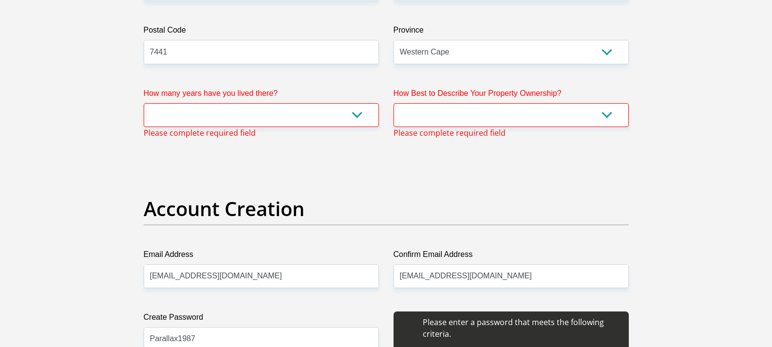
scroll to position [637, 0]
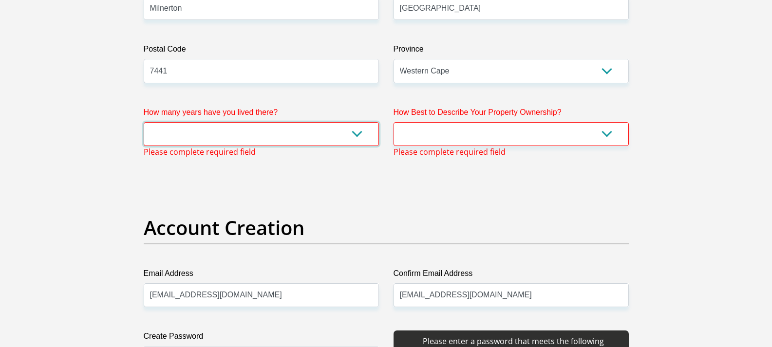
click at [234, 127] on select "less than 1 year 1-3 years 3-5 years 5+ years" at bounding box center [261, 134] width 235 height 24
select select "5"
click at [144, 122] on select "less than 1 year 1-3 years 3-5 years 5+ years" at bounding box center [261, 134] width 235 height 24
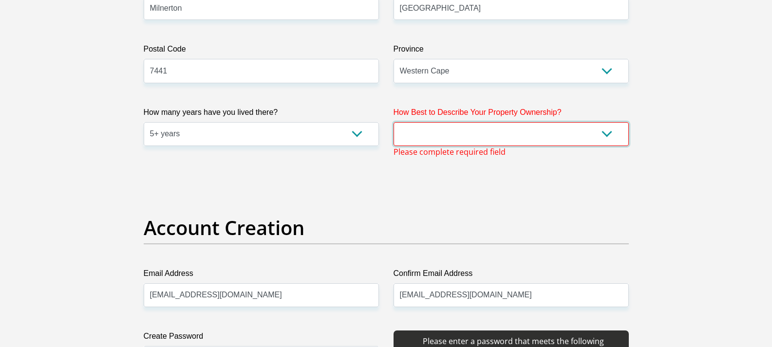
click at [429, 136] on select "Owned Rented Family Owned Company Dwelling" at bounding box center [511, 134] width 235 height 24
select select "parents"
click at [394, 122] on select "Owned Rented Family Owned Company Dwelling" at bounding box center [511, 134] width 235 height 24
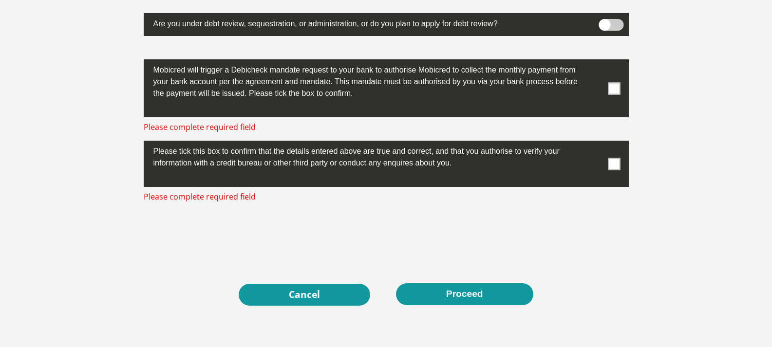
scroll to position [3171, 0]
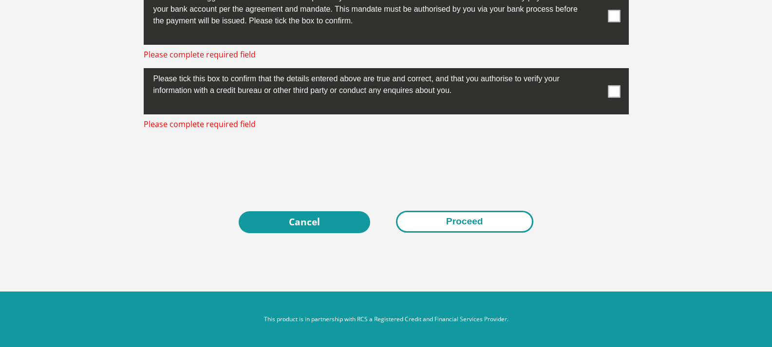
click at [457, 220] on button "Proceed" at bounding box center [464, 222] width 137 height 22
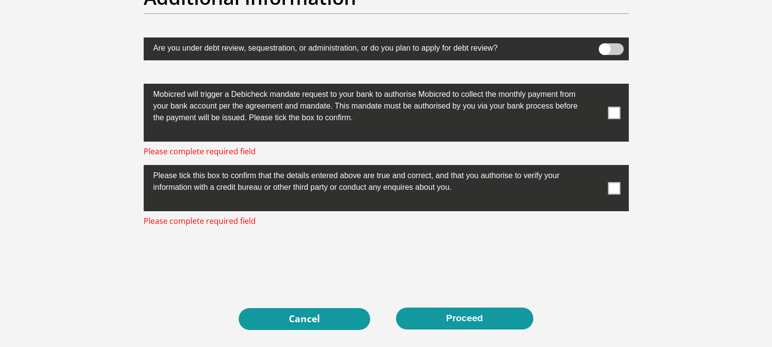
scroll to position [3072, 0]
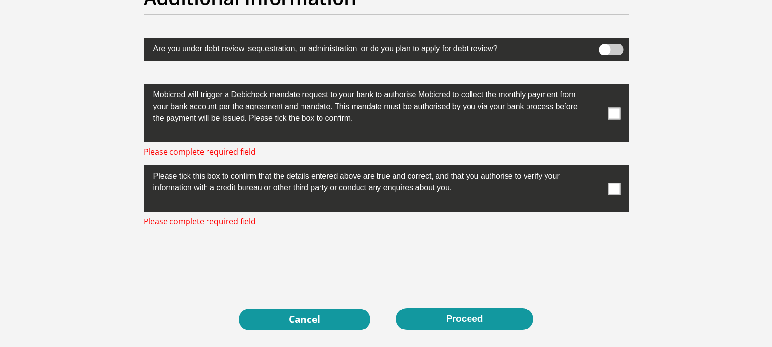
click at [609, 113] on span at bounding box center [614, 113] width 12 height 12
click at [595, 87] on input "checkbox" at bounding box center [595, 87] width 0 height 0
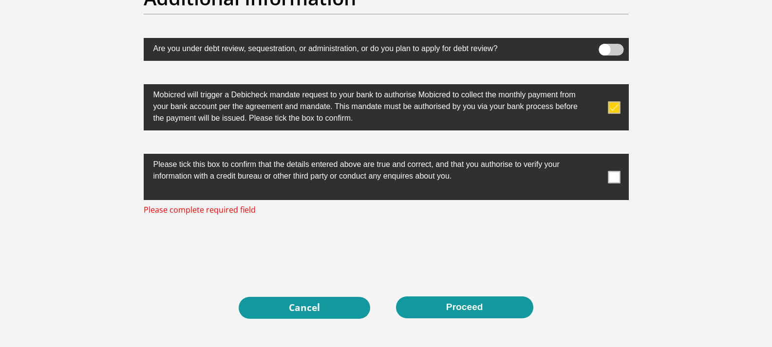
click at [611, 177] on span at bounding box center [614, 177] width 12 height 12
click at [595, 156] on input "checkbox" at bounding box center [595, 156] width 0 height 0
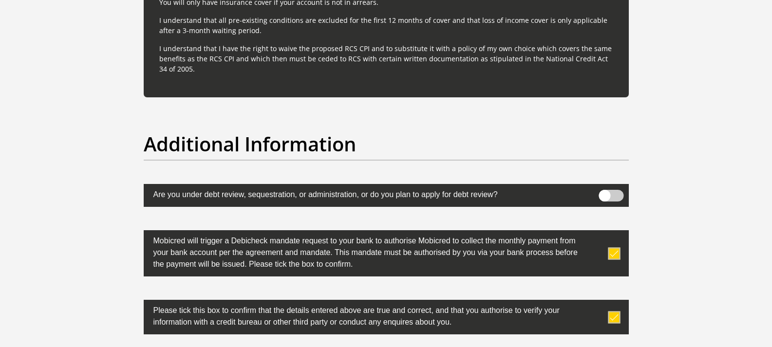
scroll to position [3147, 0]
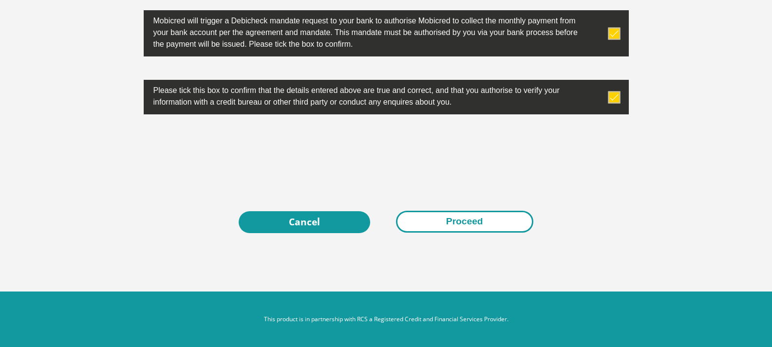
click at [453, 229] on button "Proceed" at bounding box center [464, 222] width 137 height 22
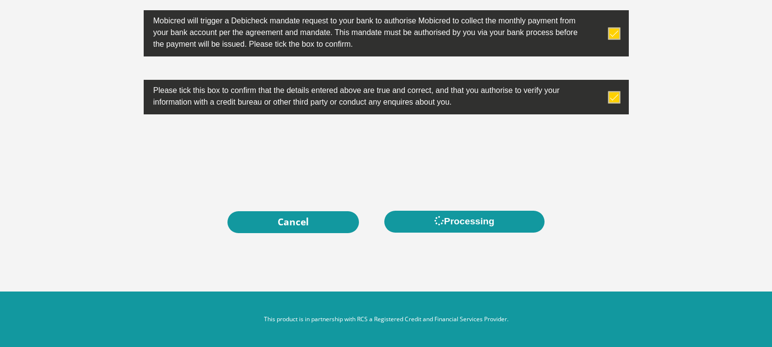
scroll to position [0, 0]
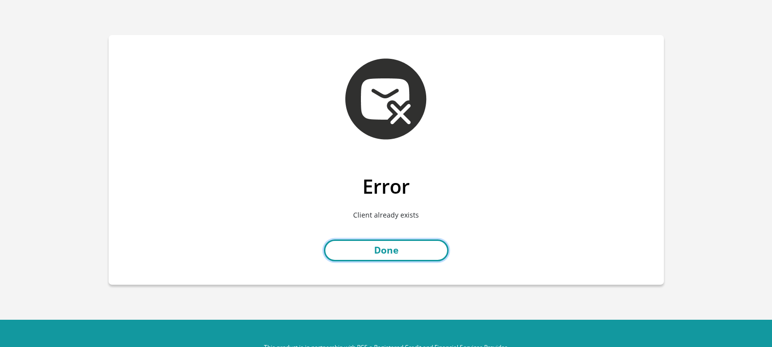
click at [414, 256] on link "Done" at bounding box center [386, 251] width 125 height 22
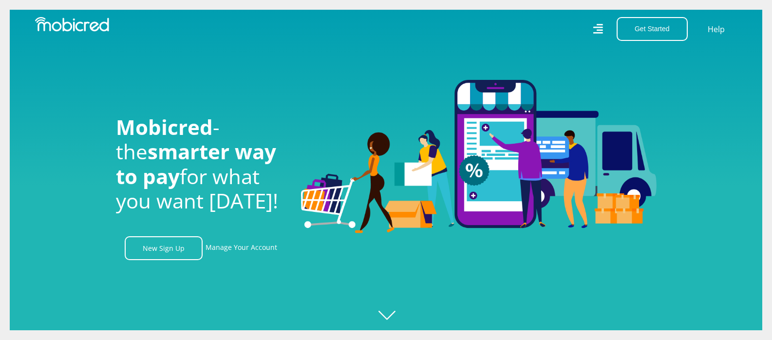
click at [595, 29] on icon at bounding box center [598, 29] width 10 height 14
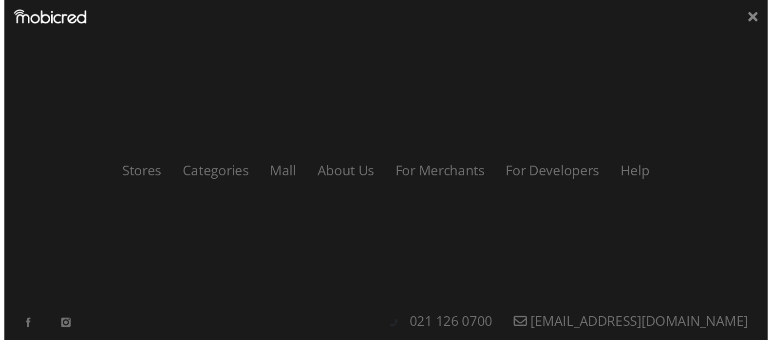
scroll to position [0, 694]
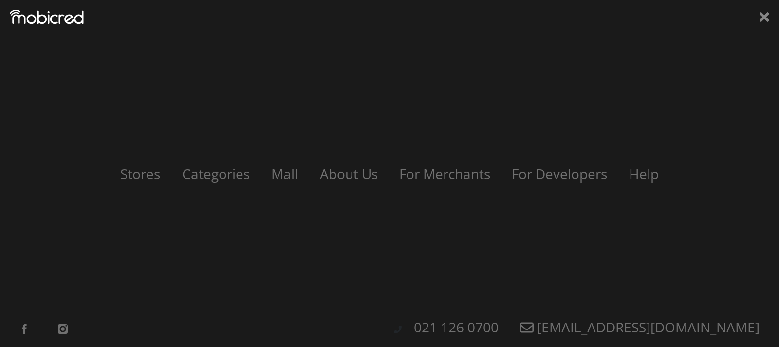
click at [770, 18] on div "Stores Categories Mall About Us For Merchants For Developers Help Sign Up Sign …" at bounding box center [389, 173] width 779 height 347
click at [763, 18] on icon at bounding box center [765, 17] width 10 height 15
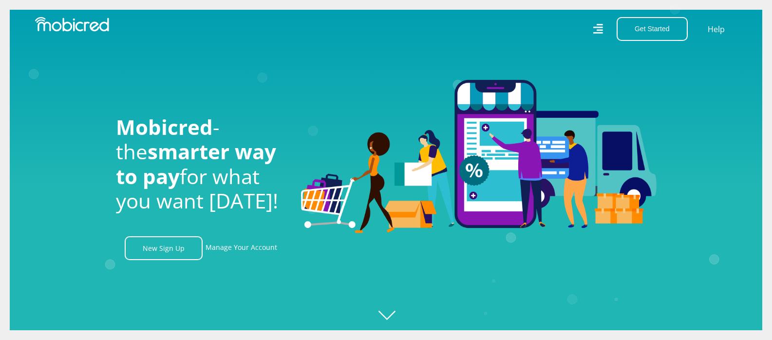
scroll to position [0, 1249]
click at [658, 26] on button "Get Started" at bounding box center [652, 29] width 71 height 24
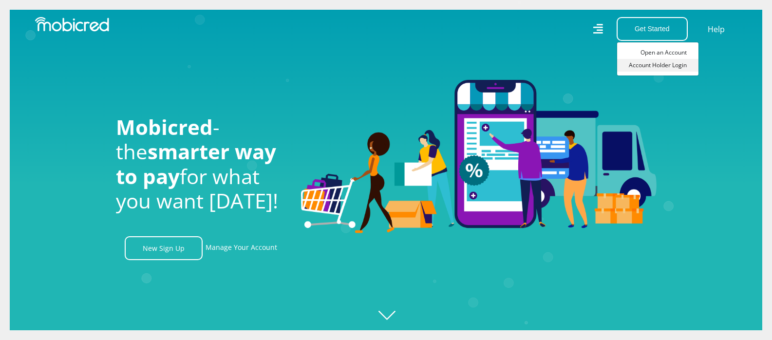
scroll to position [0, 1805]
click at [664, 65] on link "Account Holder Login" at bounding box center [657, 65] width 81 height 13
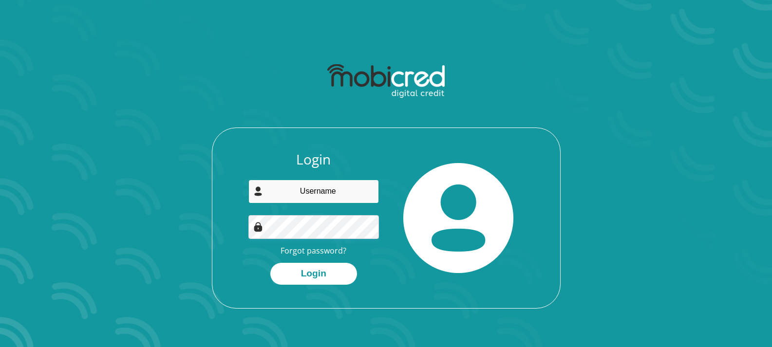
click at [311, 196] on input "email" at bounding box center [313, 192] width 131 height 24
click at [407, 160] on div at bounding box center [458, 217] width 145 height 133
click at [322, 244] on div "Login Forgot password? Login" at bounding box center [313, 217] width 145 height 133
click at [324, 251] on link "Forgot password?" at bounding box center [314, 250] width 66 height 11
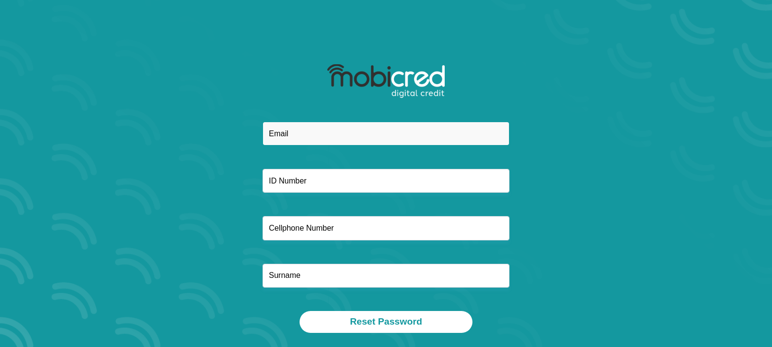
click at [350, 140] on input "email" at bounding box center [386, 134] width 247 height 24
type input "P"
type input "[EMAIL_ADDRESS][DOMAIN_NAME]"
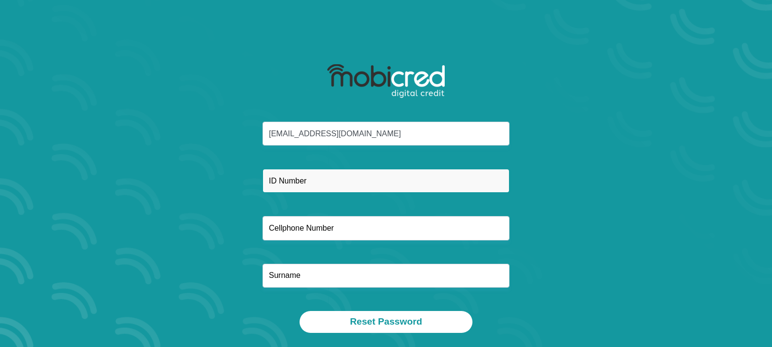
click at [319, 191] on input "text" at bounding box center [386, 181] width 247 height 24
type input "8702265033087"
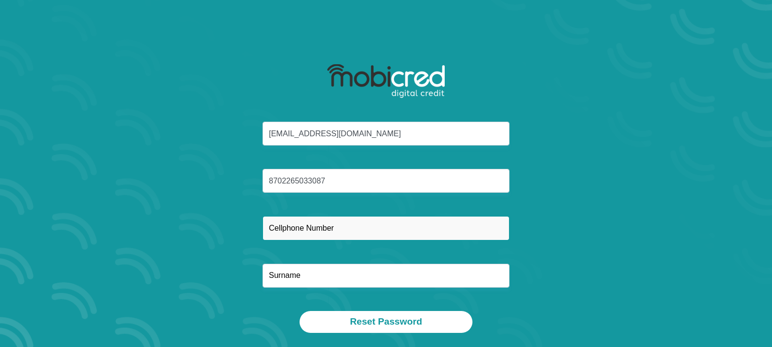
click at [305, 220] on input "text" at bounding box center [386, 228] width 247 height 24
type input "0766178964"
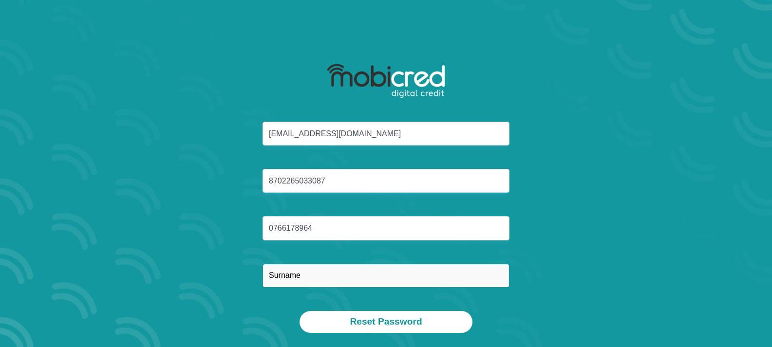
click at [297, 268] on input "text" at bounding box center [386, 276] width 247 height 24
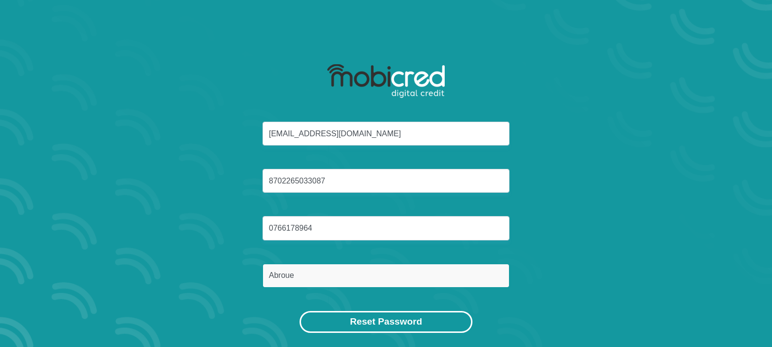
type input "Abroue"
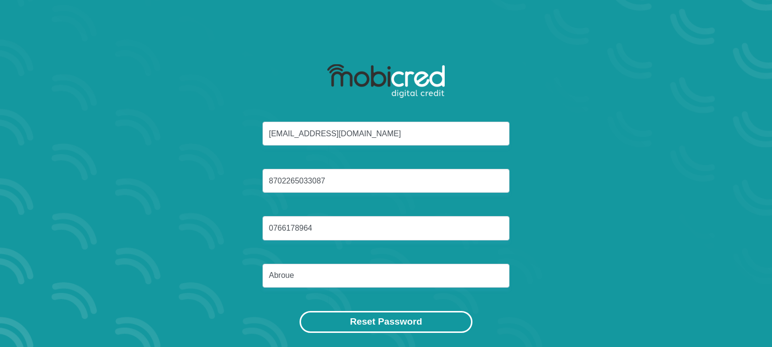
click at [404, 324] on button "Reset Password" at bounding box center [386, 322] width 172 height 22
